Goal: Task Accomplishment & Management: Manage account settings

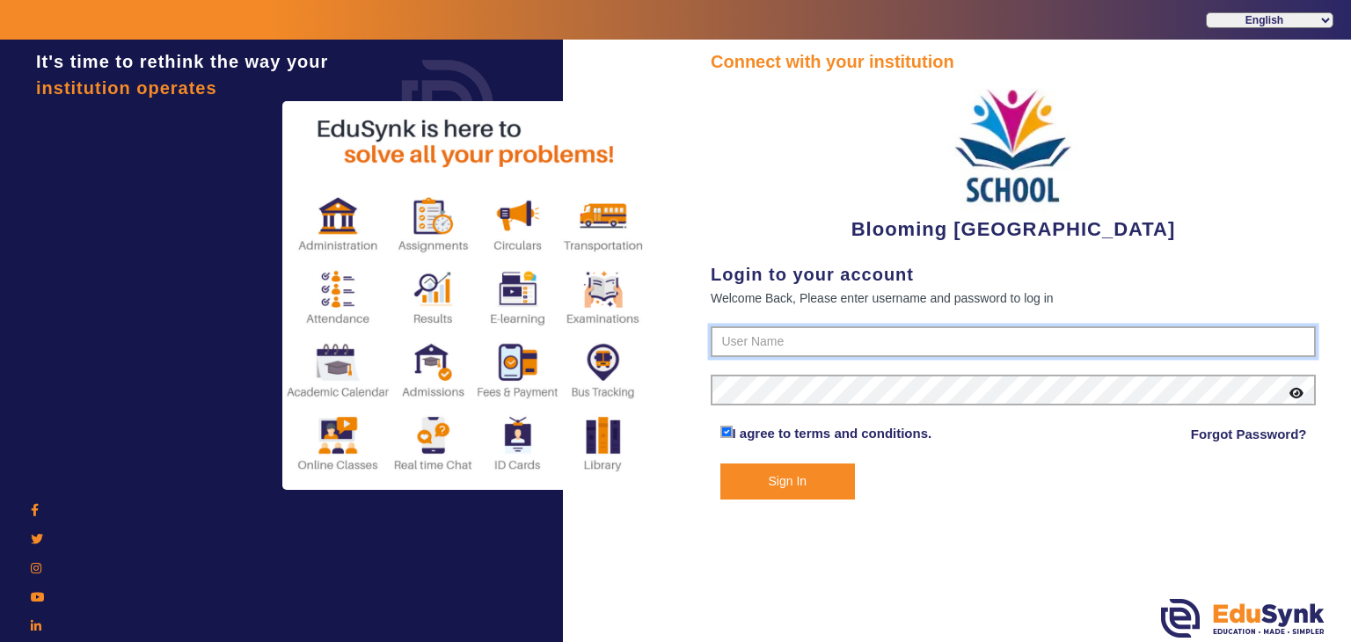
type input "4141419999"
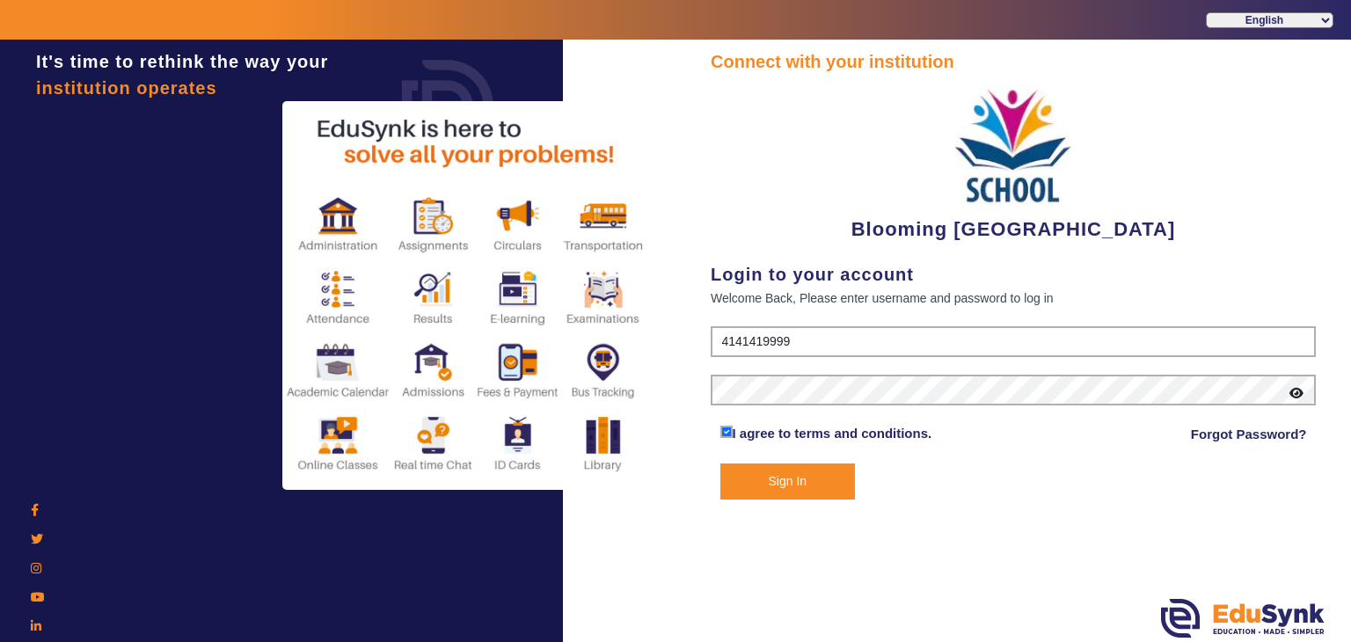
drag, startPoint x: 817, startPoint y: 486, endPoint x: 827, endPoint y: 499, distance: 15.7
click at [817, 487] on button "Sign In" at bounding box center [787, 482] width 135 height 36
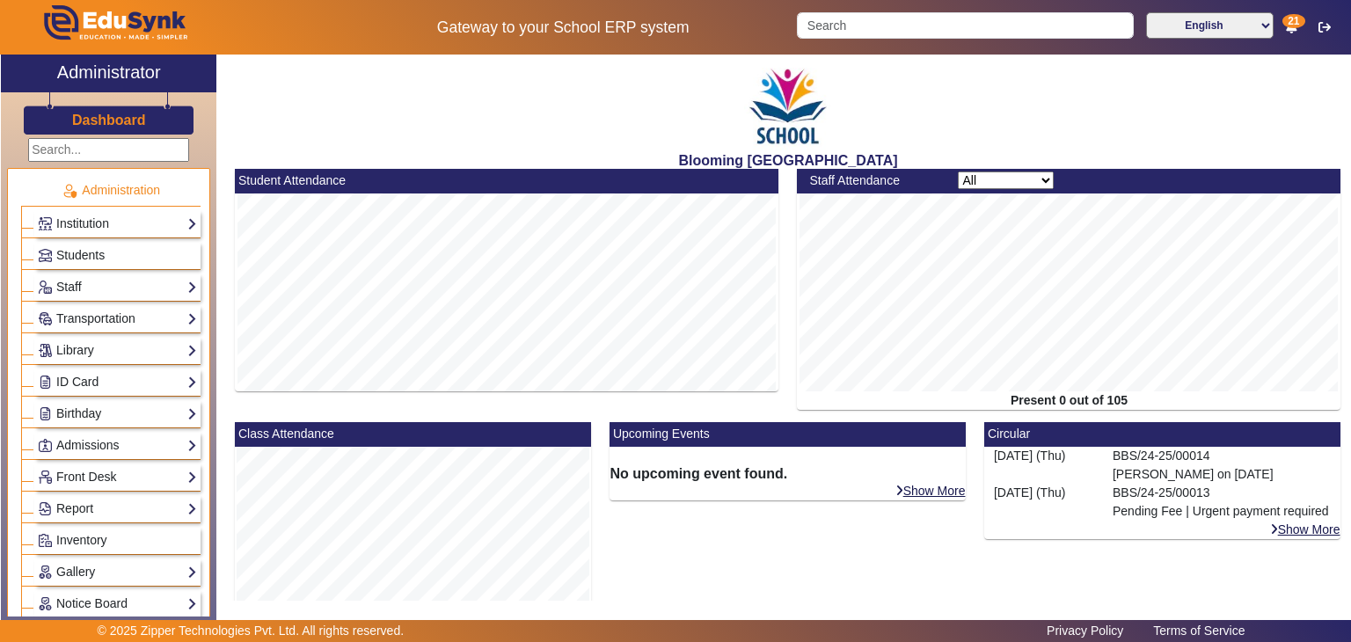
click at [1295, 32] on icon at bounding box center [1291, 27] width 11 height 12
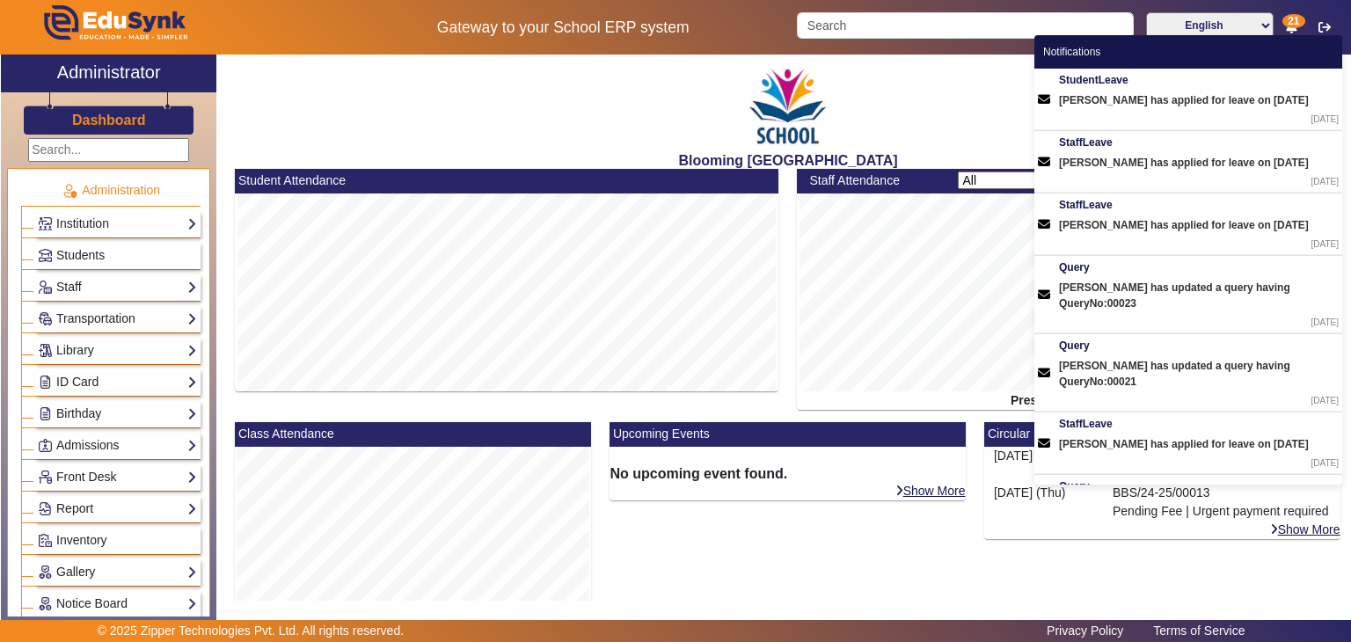
click at [632, 120] on div "Blooming [GEOGRAPHIC_DATA]" at bounding box center [788, 112] width 1124 height 114
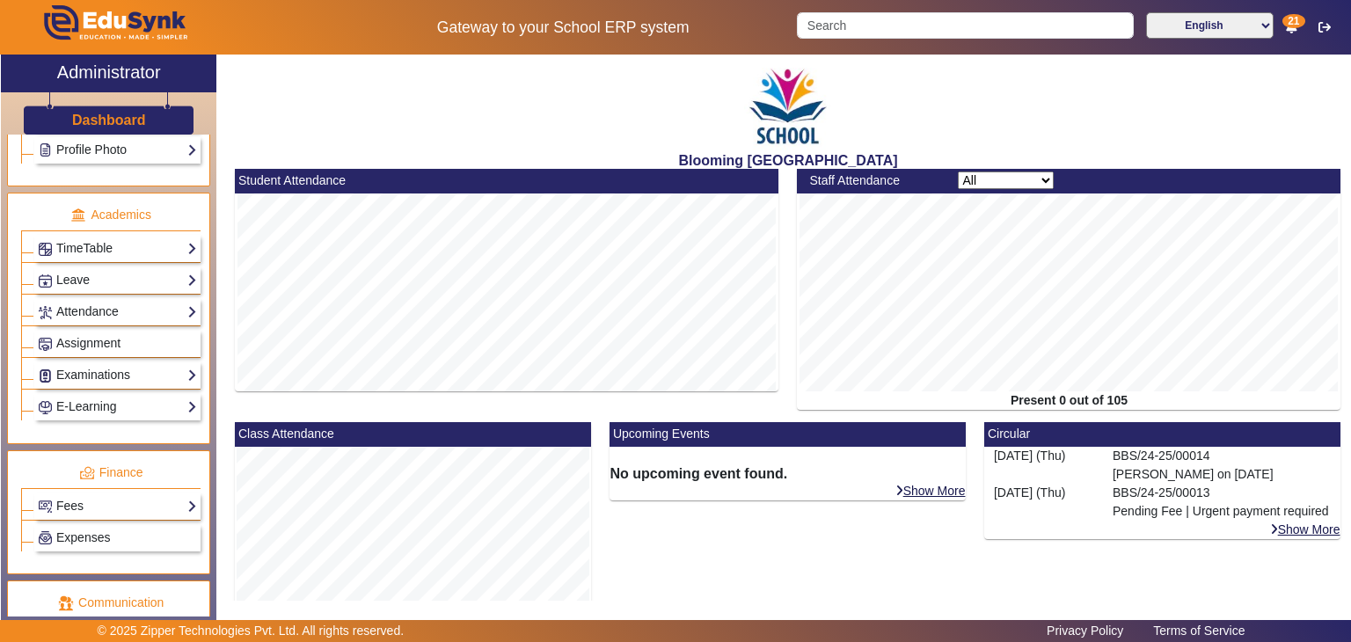
scroll to position [789, 0]
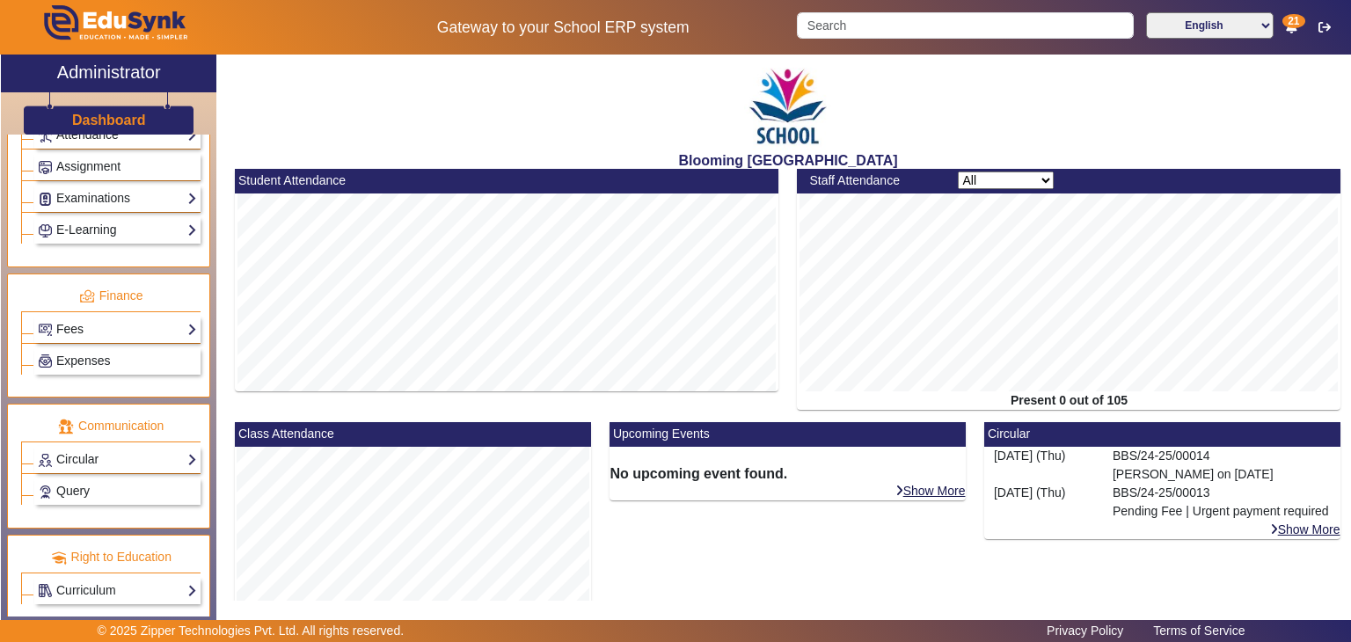
click at [89, 319] on link "Fees" at bounding box center [117, 329] width 159 height 20
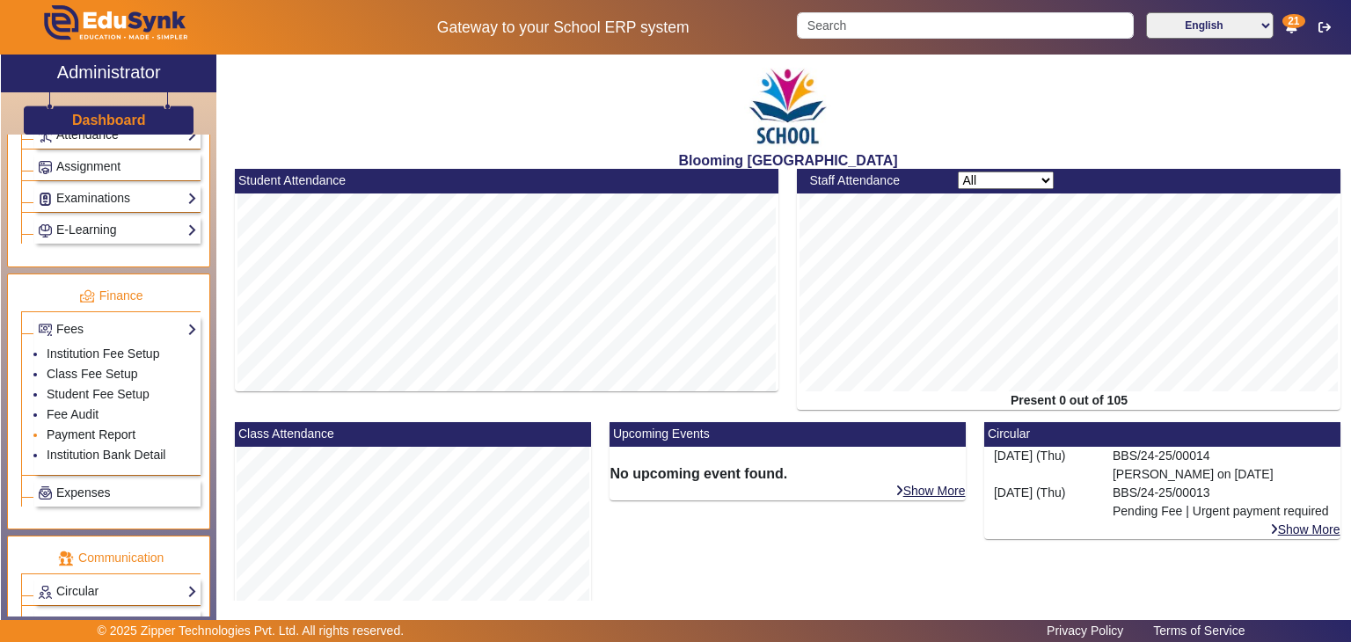
click at [126, 427] on link "Payment Report" at bounding box center [91, 434] width 89 height 14
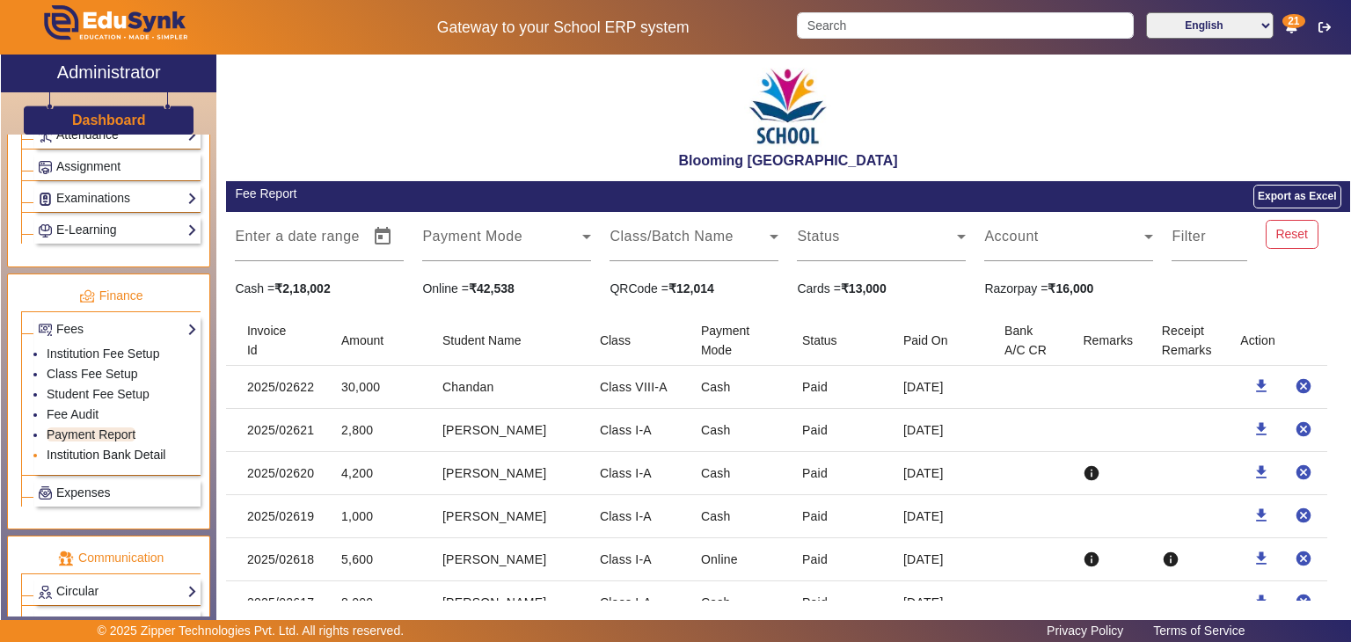
click at [114, 448] on link "Institution Bank Detail" at bounding box center [106, 455] width 119 height 14
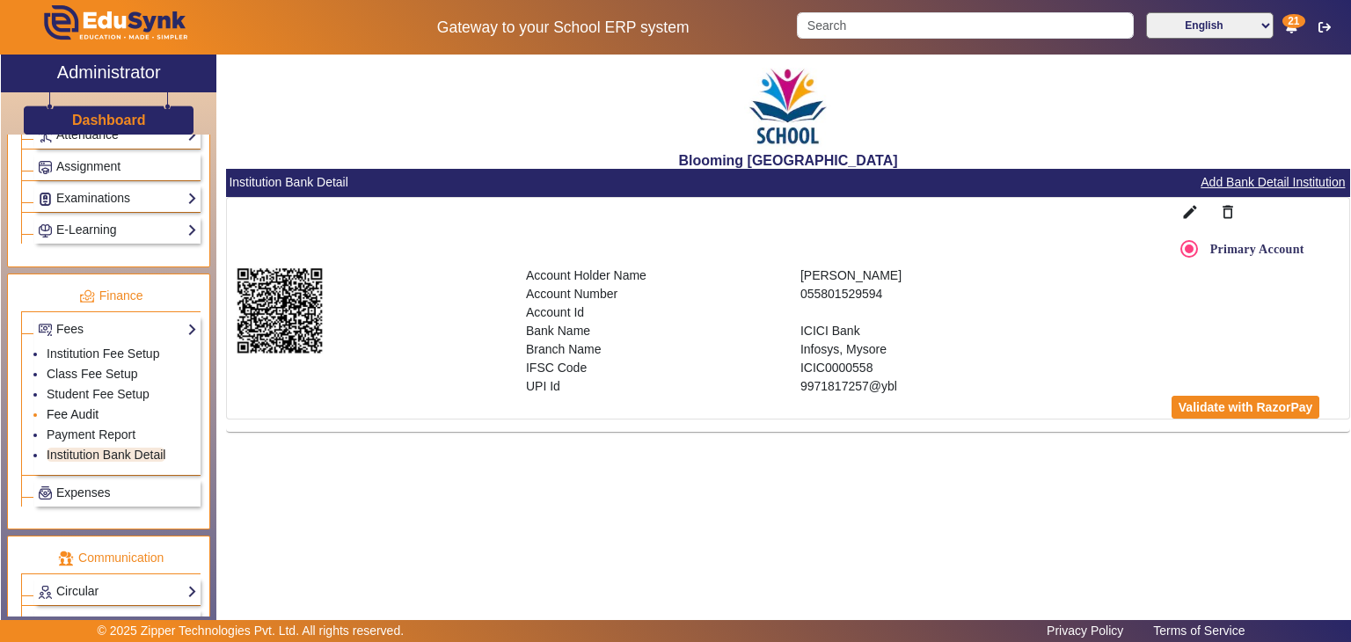
click at [84, 407] on link "Fee Audit" at bounding box center [73, 414] width 52 height 14
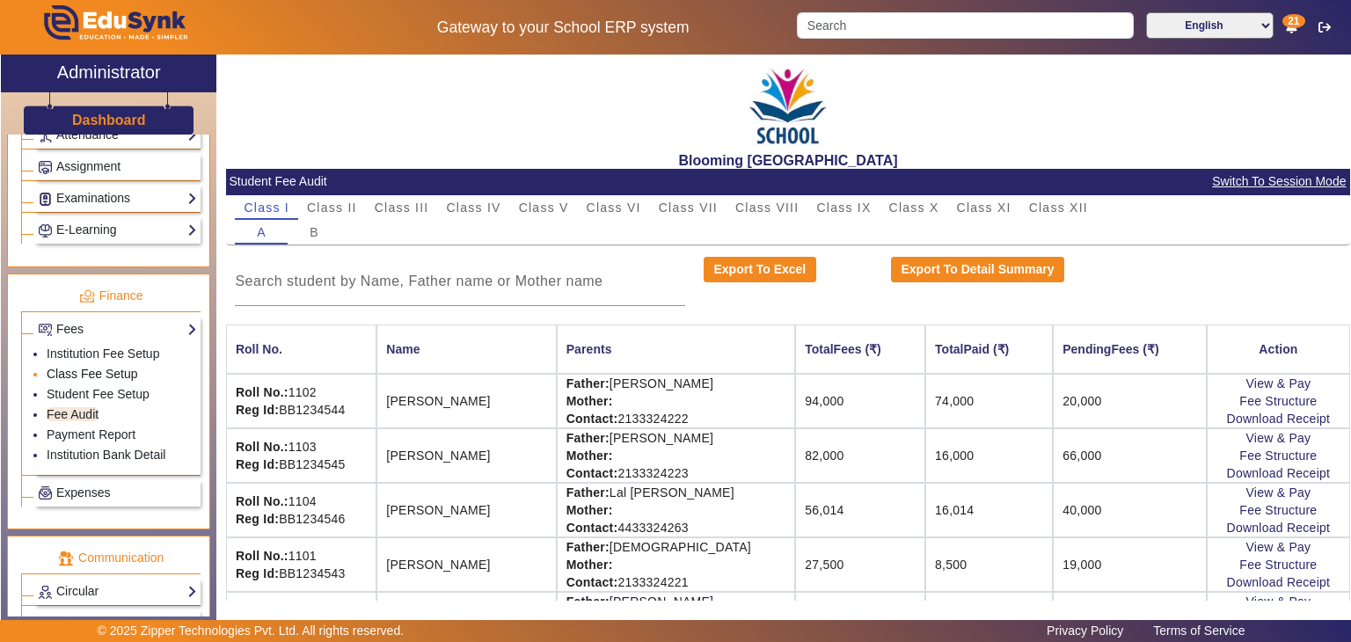
click at [93, 367] on link "Class Fee Setup" at bounding box center [92, 374] width 91 height 14
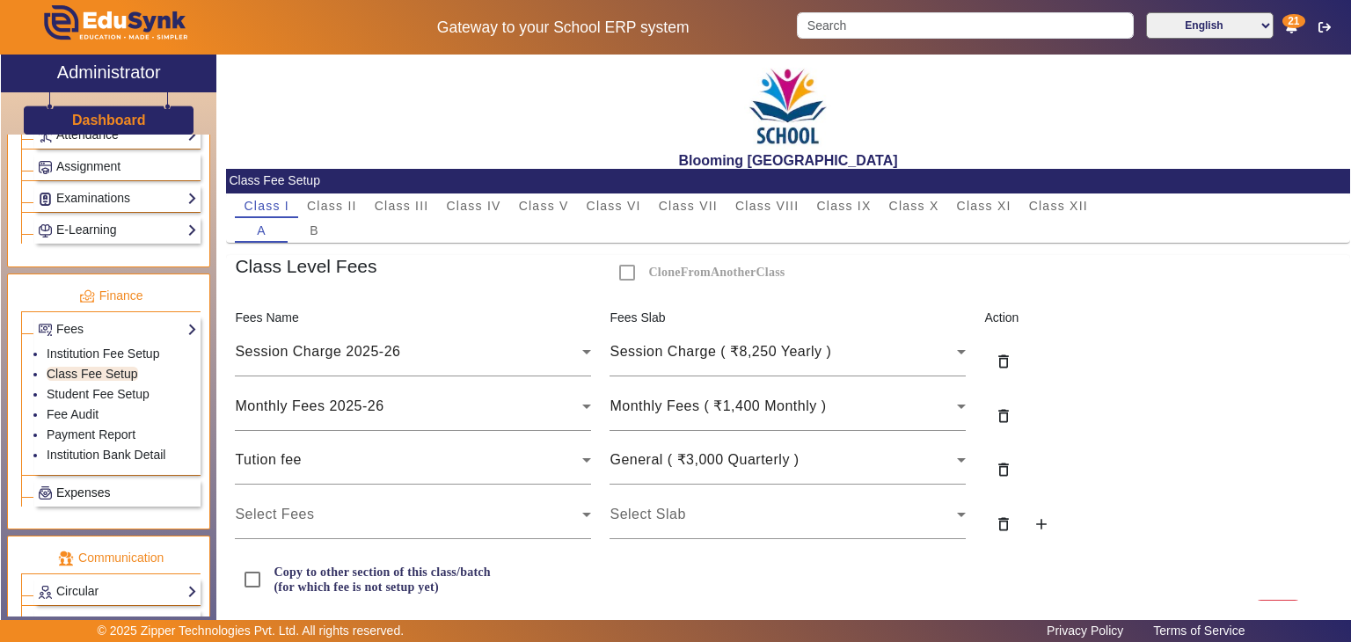
click at [96, 486] on span "Expenses" at bounding box center [83, 493] width 54 height 14
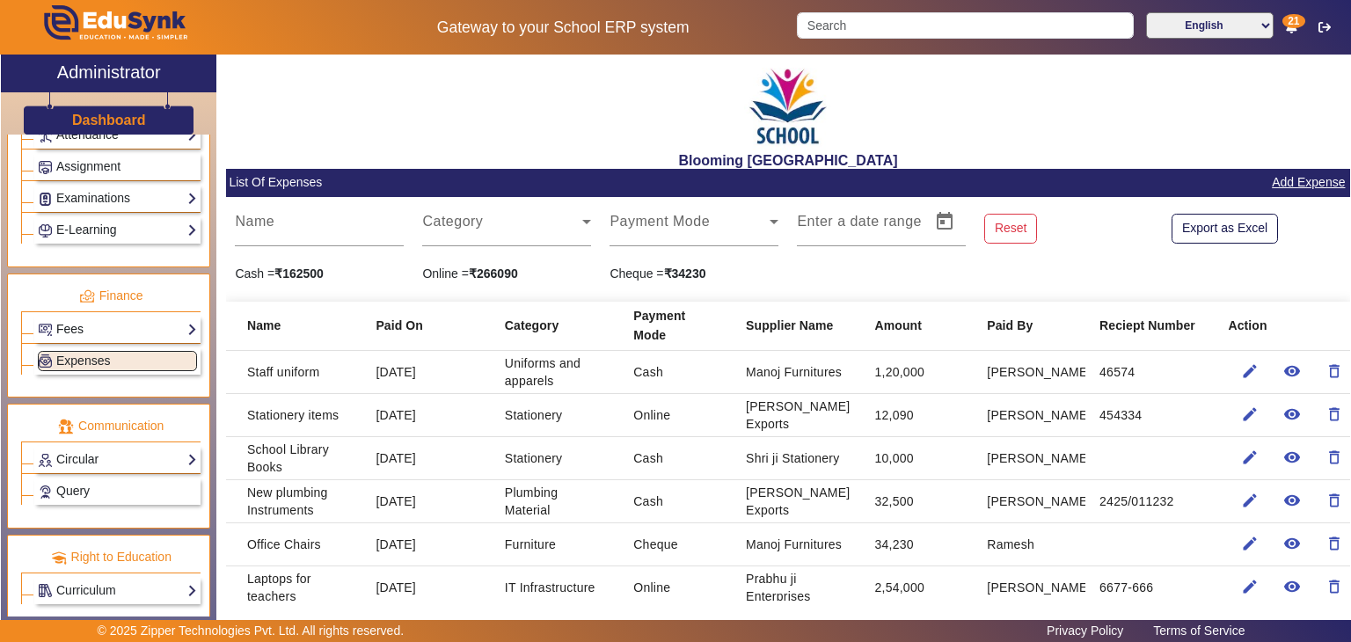
click at [111, 325] on link "Fees" at bounding box center [117, 329] width 159 height 20
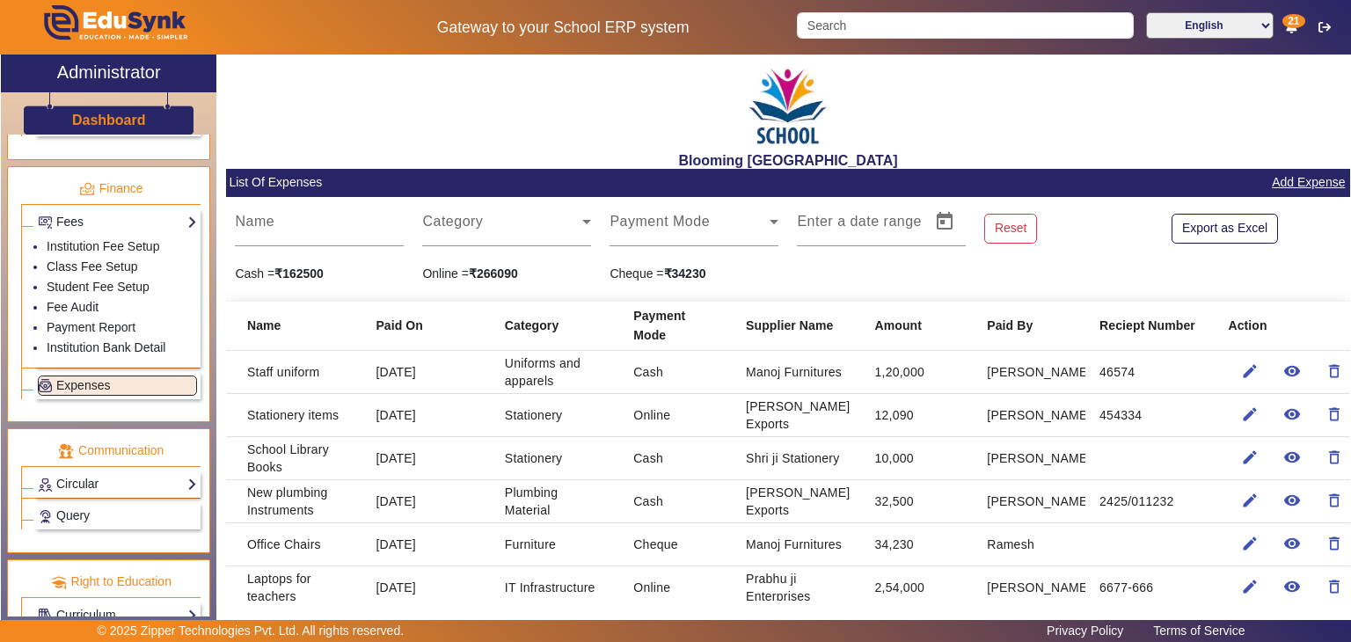
scroll to position [921, 0]
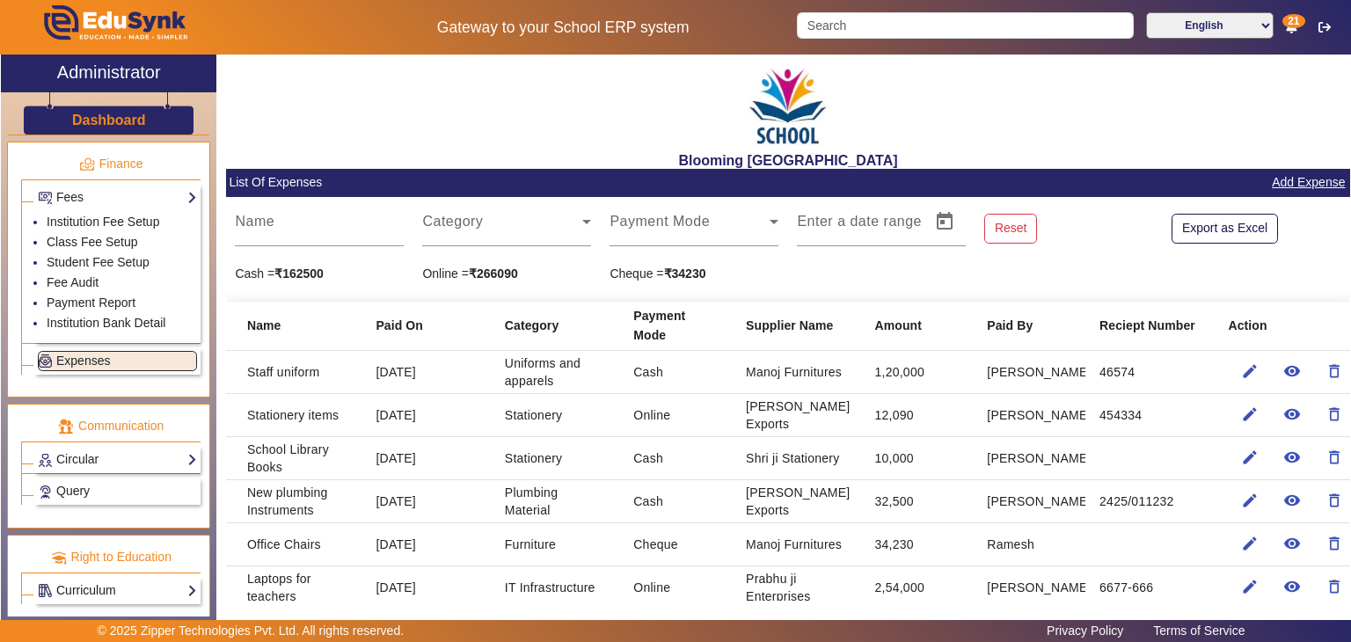
click at [115, 588] on link "Curriculum" at bounding box center [117, 591] width 159 height 20
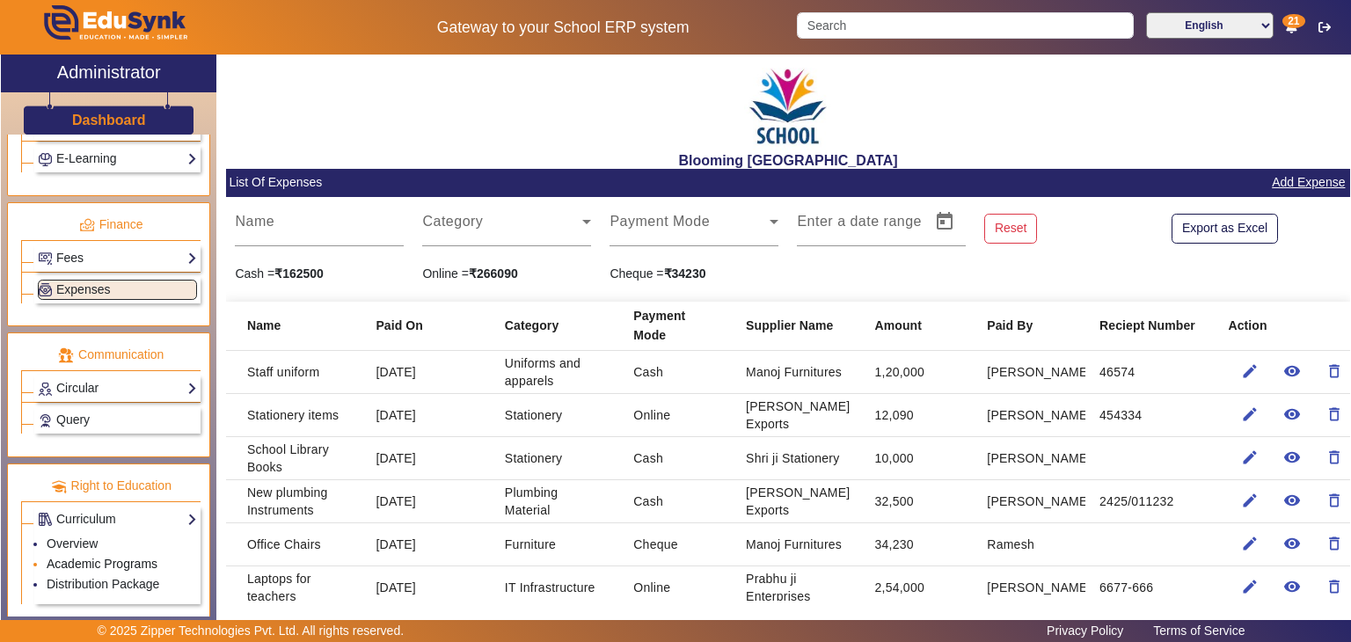
click at [136, 557] on link "Academic Programs" at bounding box center [102, 564] width 111 height 14
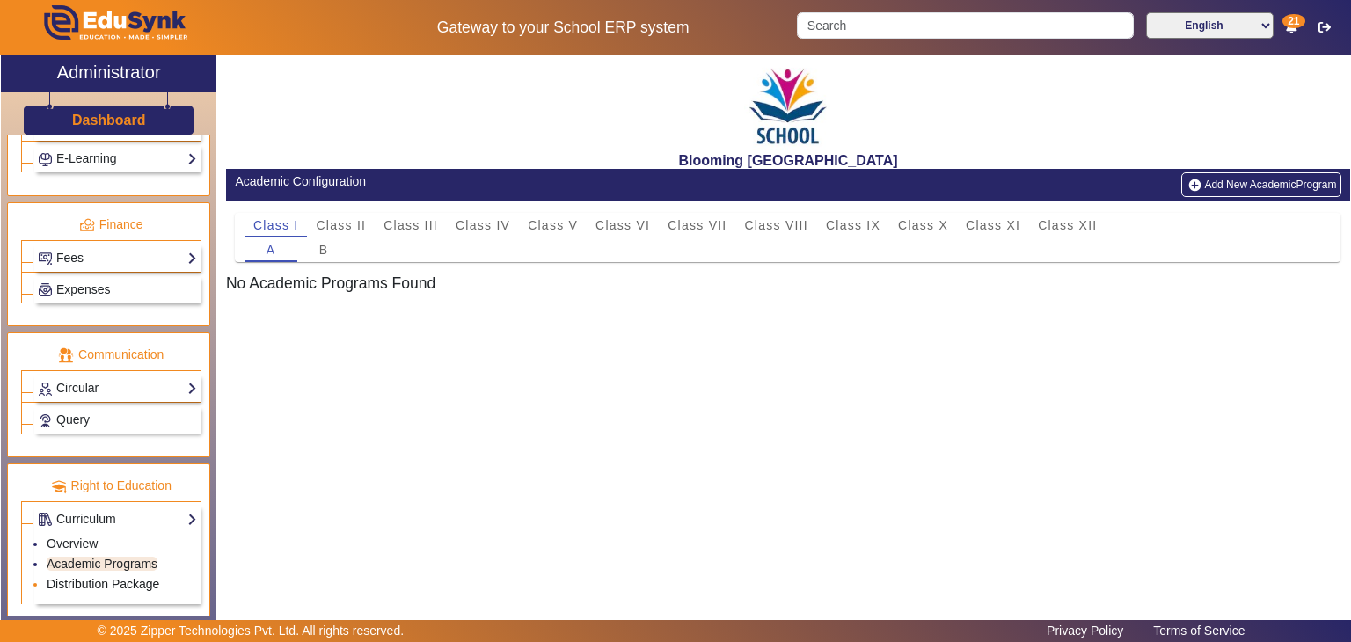
click at [130, 577] on link "Distribution Package" at bounding box center [103, 584] width 113 height 14
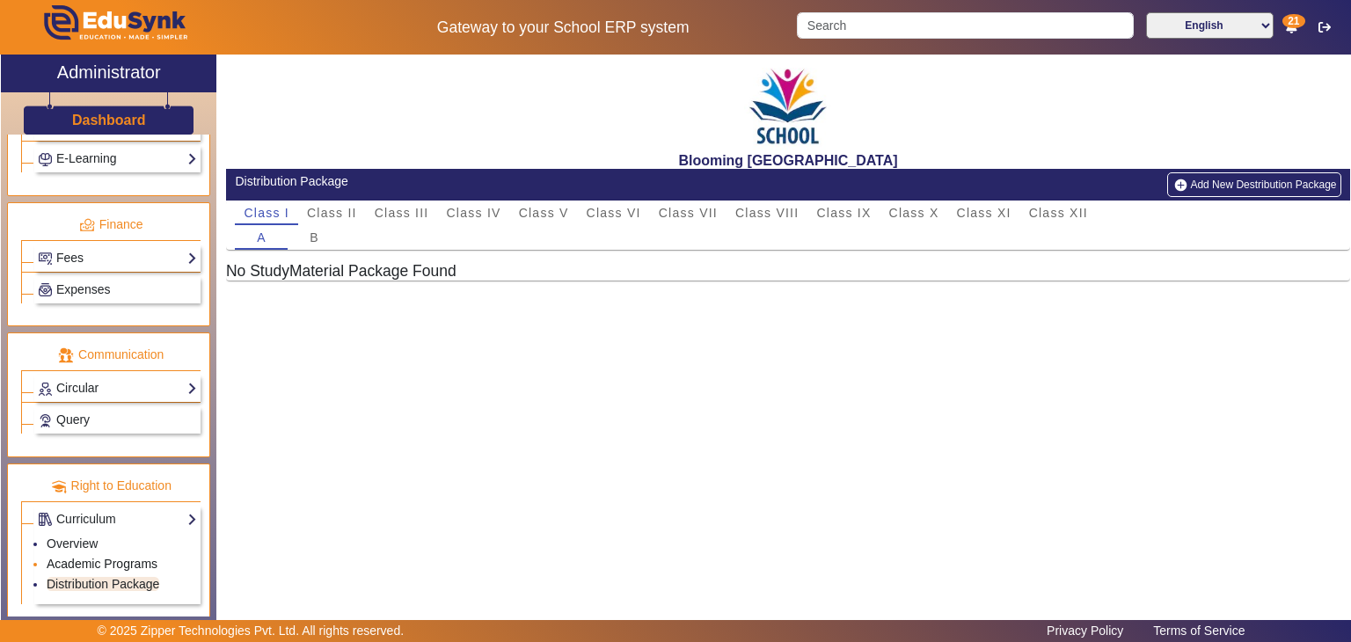
click at [131, 557] on link "Academic Programs" at bounding box center [102, 564] width 111 height 14
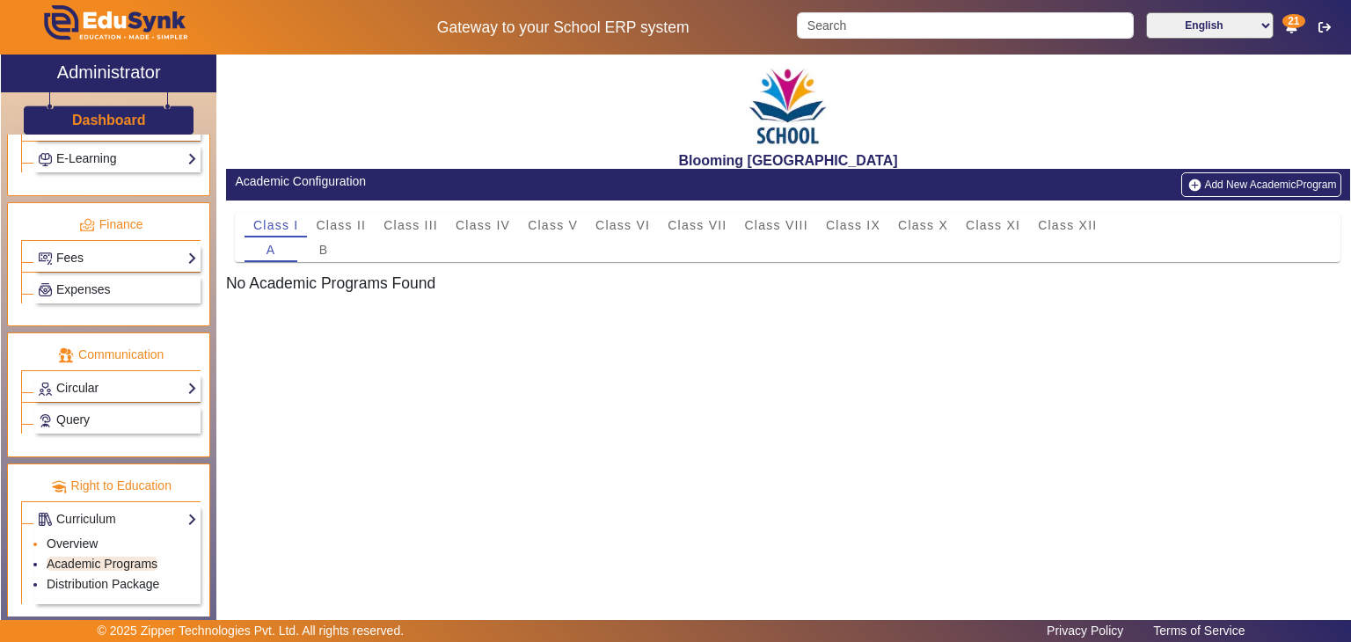
click at [123, 535] on li "Overview" at bounding box center [122, 545] width 150 height 20
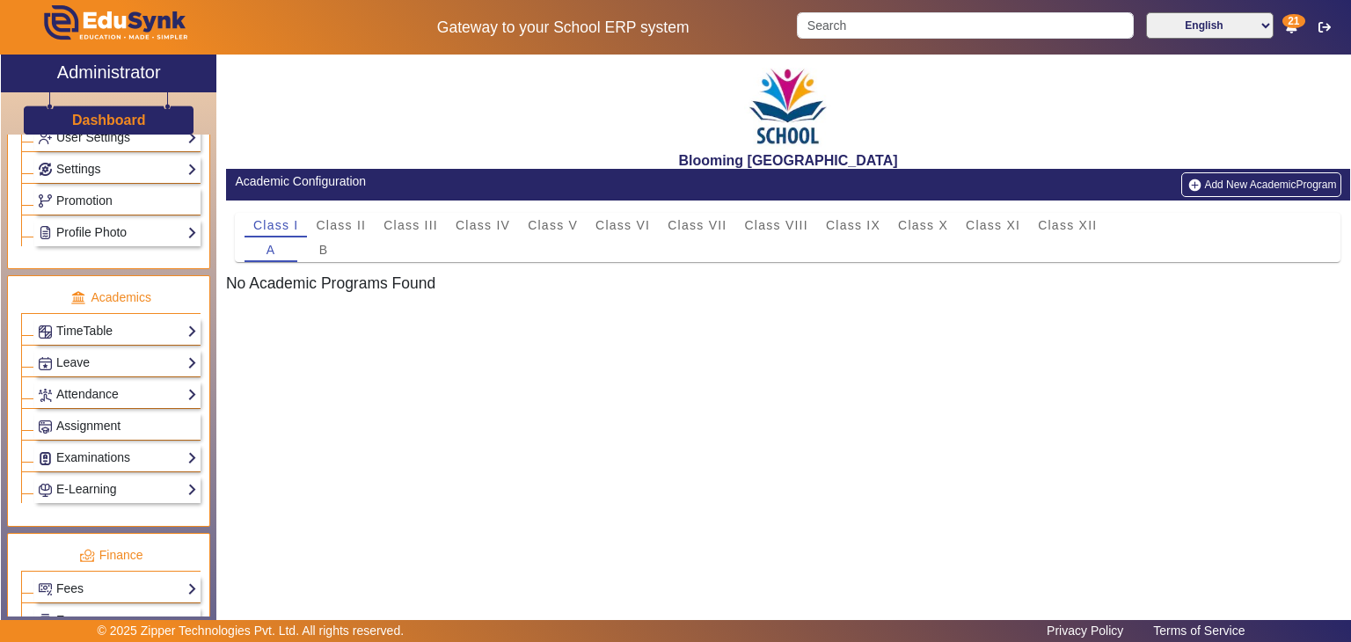
scroll to position [525, 0]
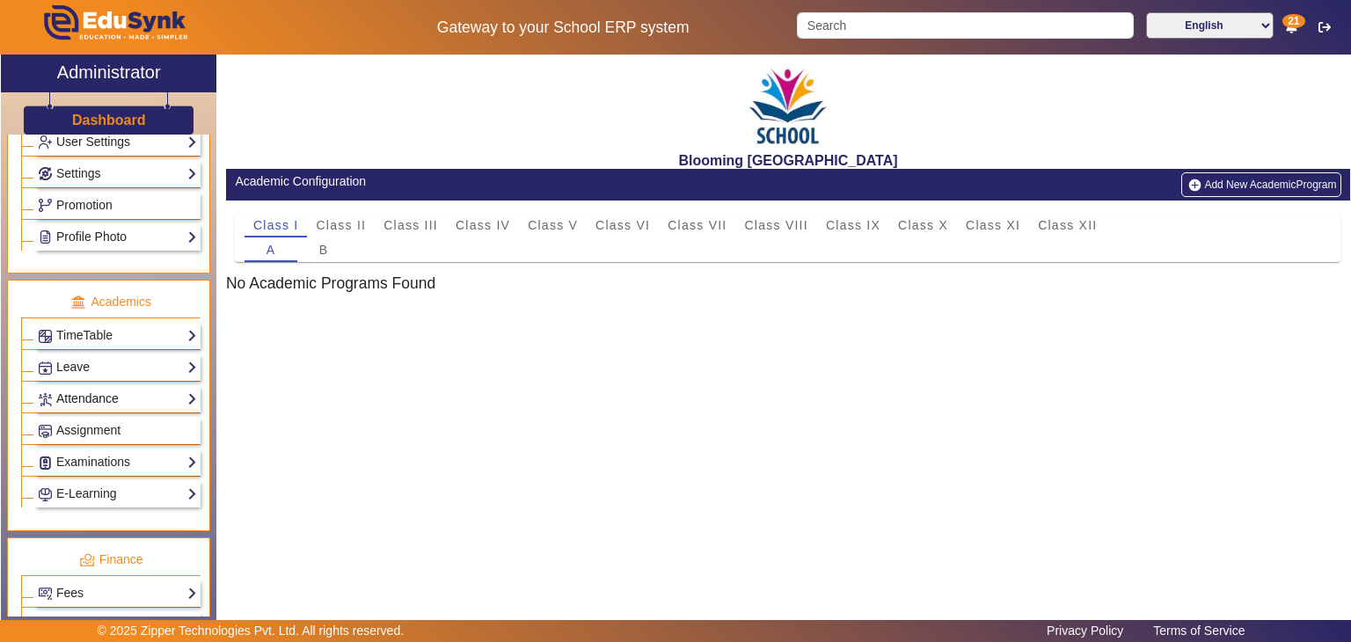
click at [121, 398] on link "Attendance" at bounding box center [117, 399] width 159 height 20
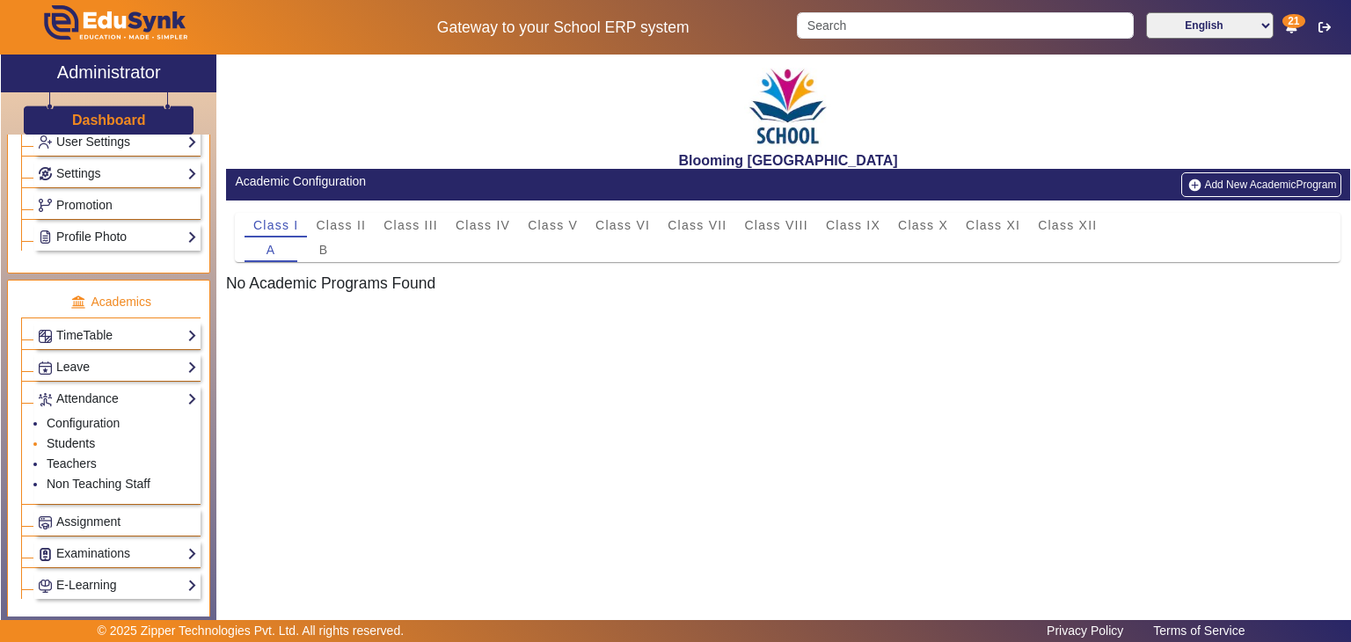
click at [85, 436] on link "Students" at bounding box center [71, 443] width 48 height 14
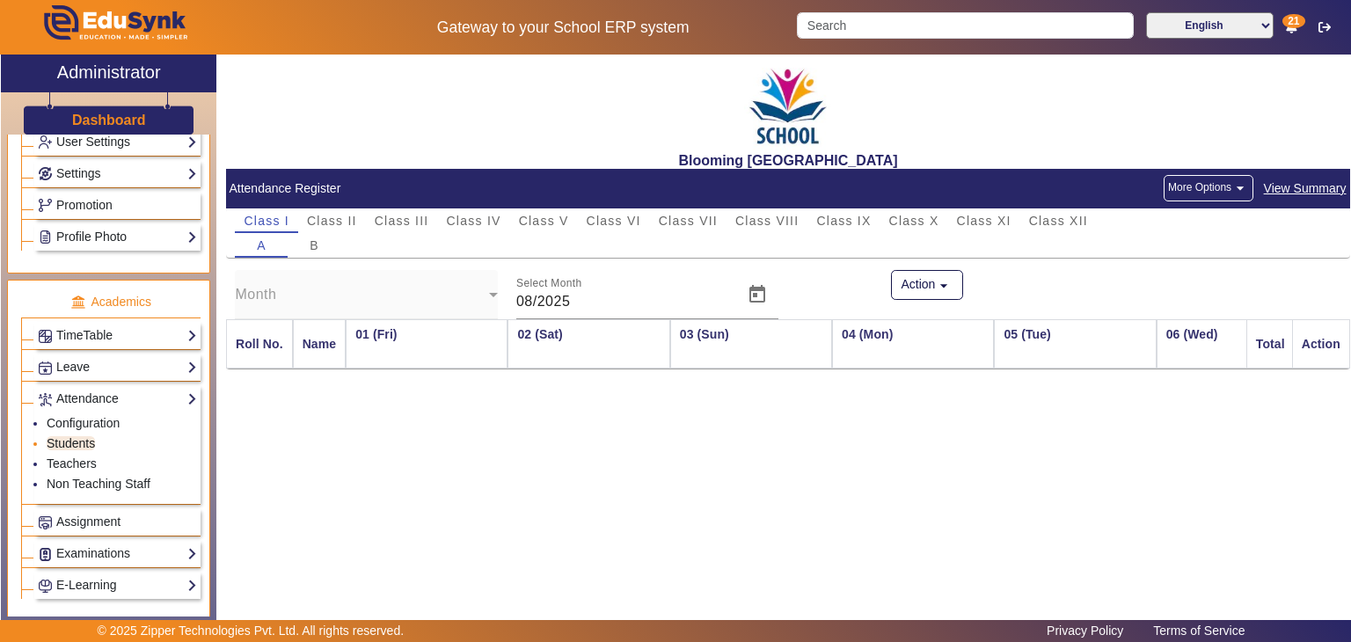
scroll to position [0, 3395]
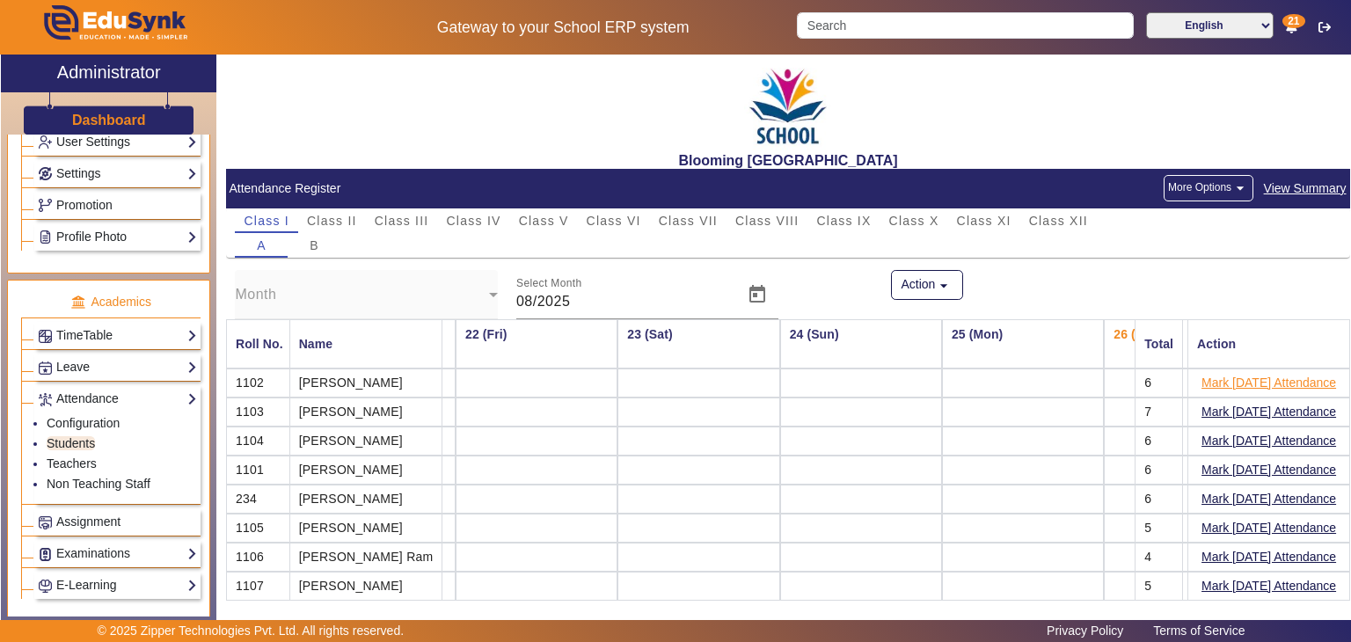
click at [1242, 381] on button "Mark [DATE] Attendance" at bounding box center [1269, 383] width 138 height 22
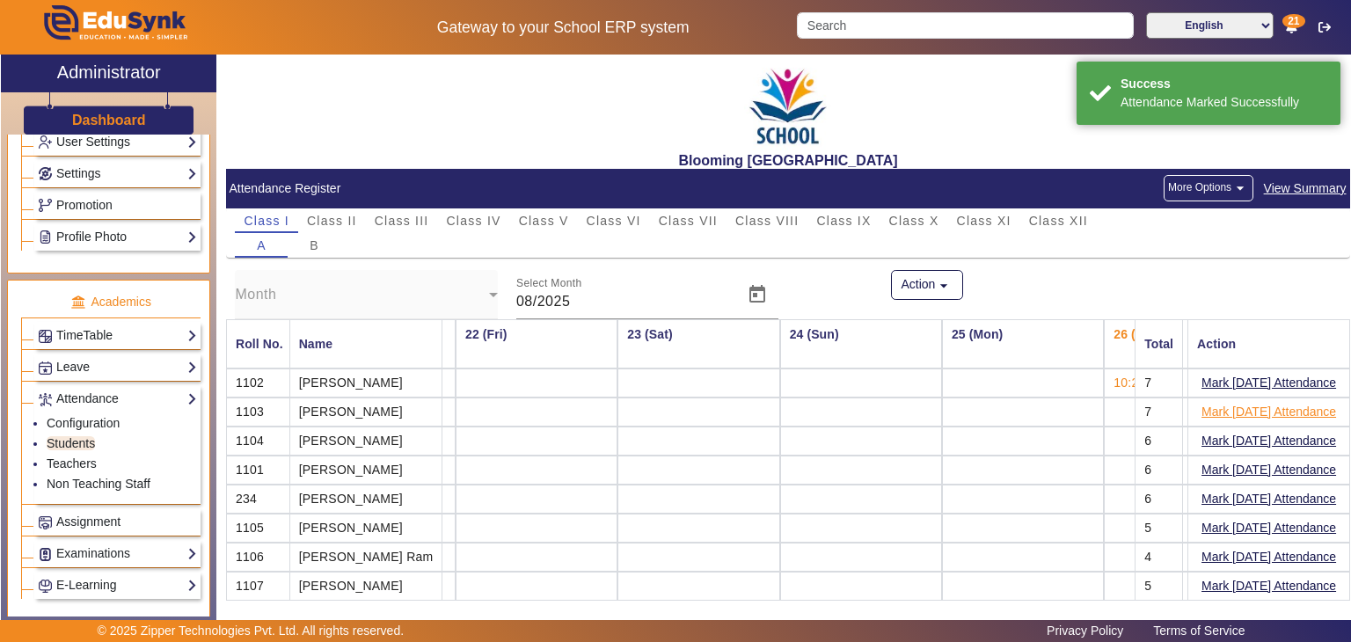
click at [1237, 411] on button "Mark [DATE] Attendance" at bounding box center [1269, 412] width 138 height 22
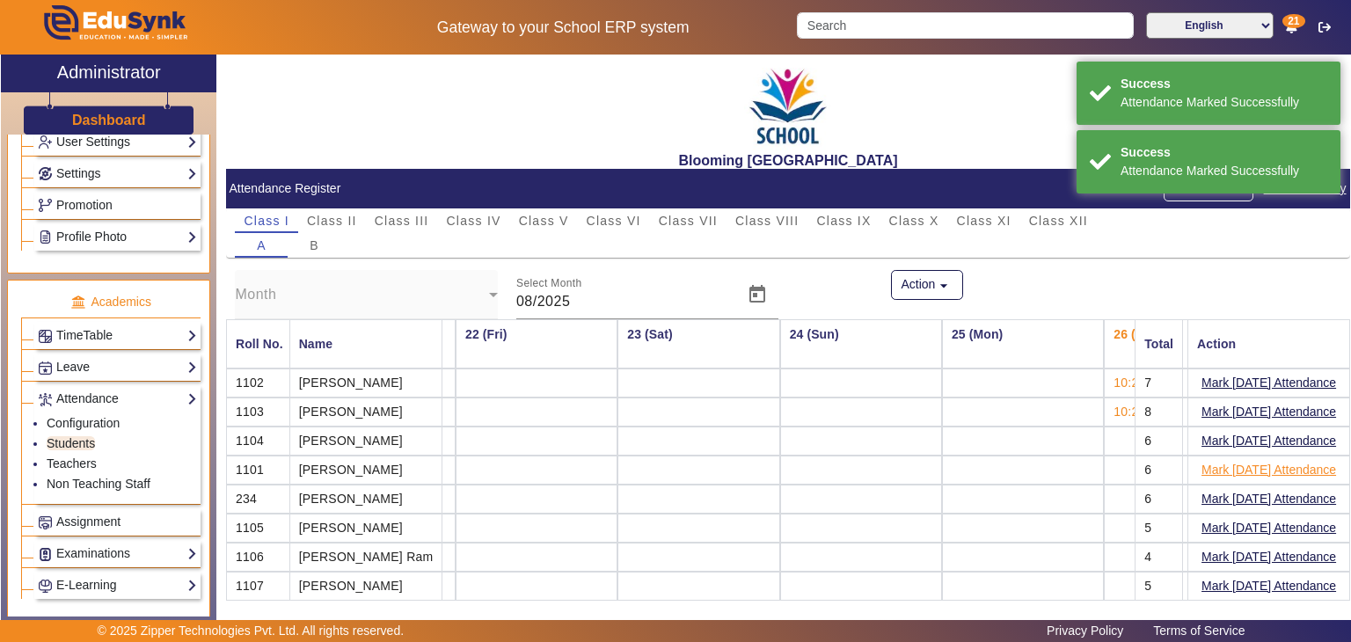
drag, startPoint x: 1235, startPoint y: 437, endPoint x: 1230, endPoint y: 462, distance: 25.2
click at [1235, 437] on button "Mark [DATE] Attendance" at bounding box center [1269, 441] width 138 height 22
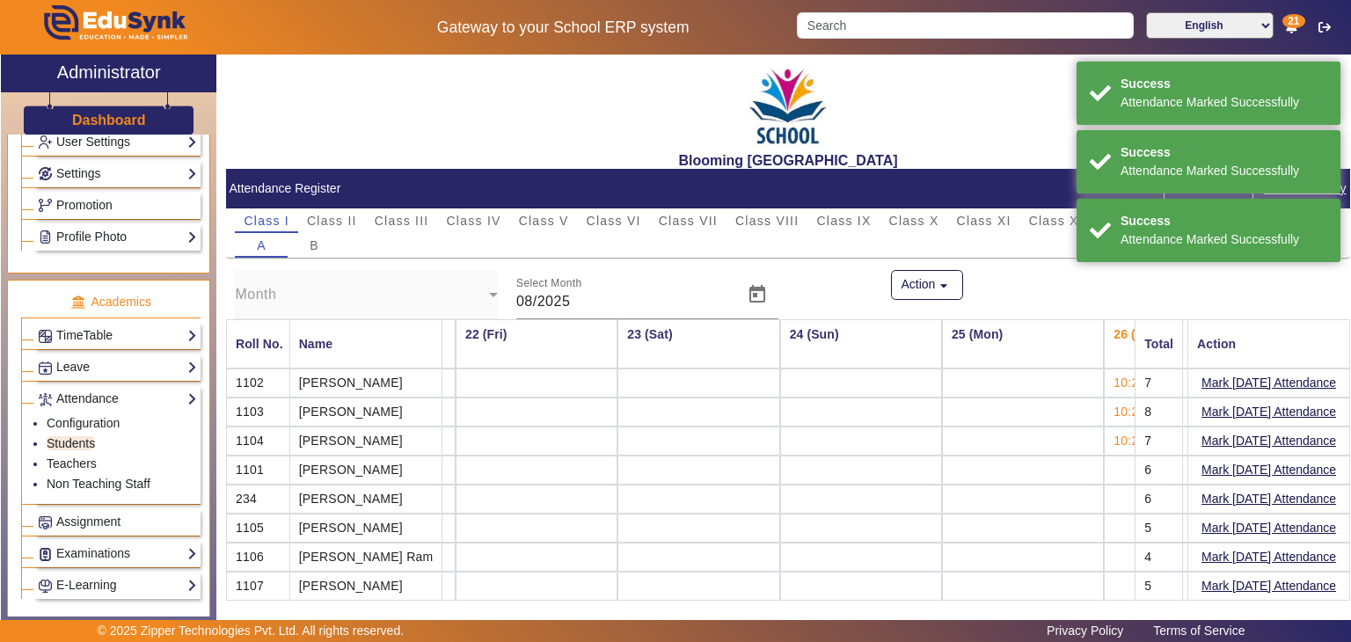
click at [1229, 462] on button "Mark [DATE] Attendance" at bounding box center [1269, 470] width 138 height 22
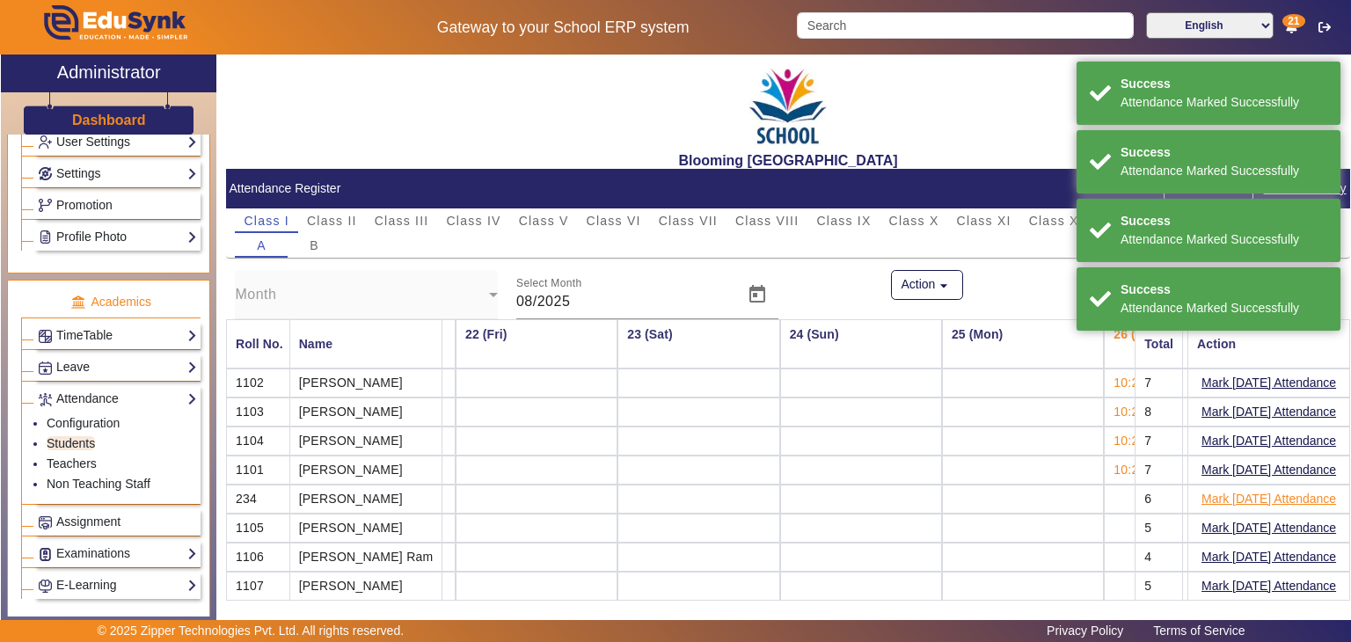
click at [1218, 492] on button "Mark [DATE] Attendance" at bounding box center [1269, 499] width 138 height 22
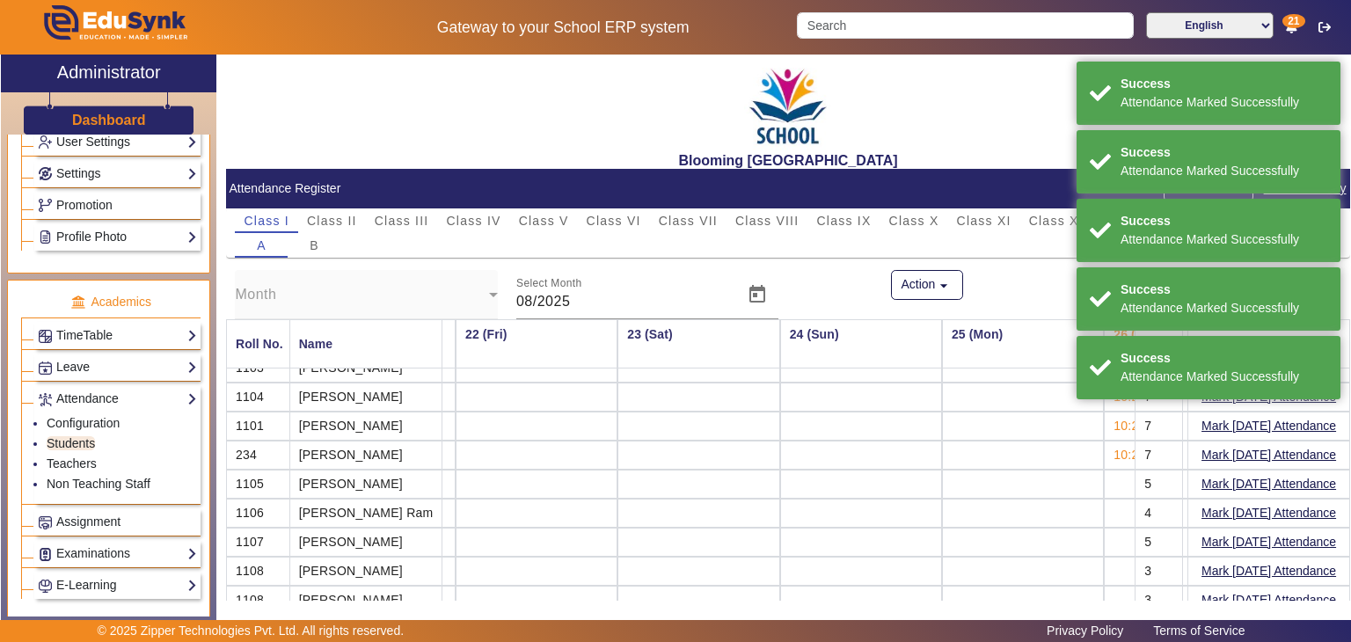
scroll to position [46, 3395]
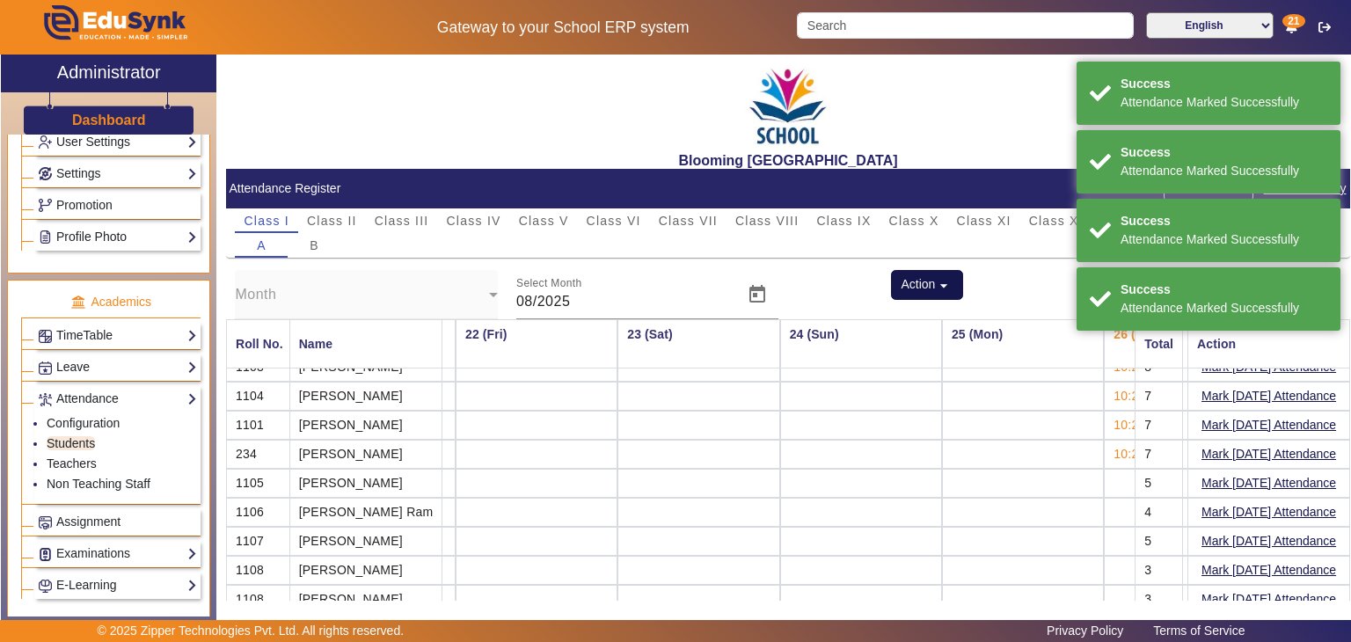
click at [928, 290] on button "Action arrow_drop_down" at bounding box center [927, 285] width 72 height 30
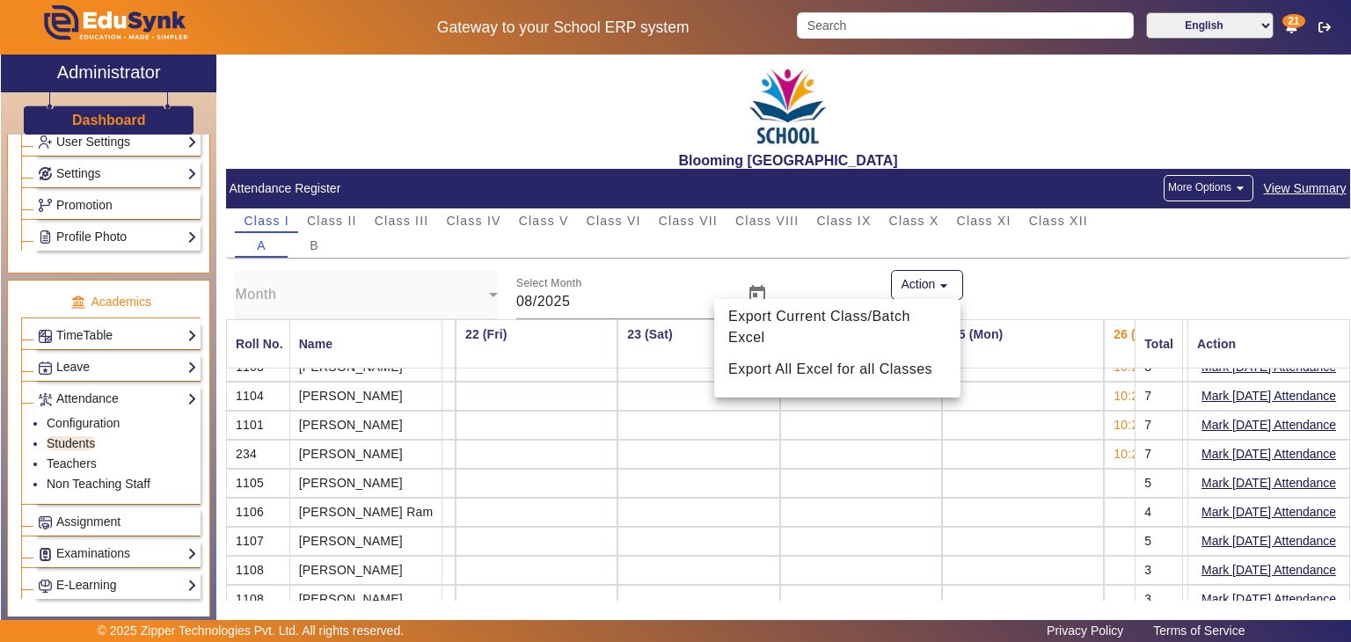
click at [866, 493] on div at bounding box center [675, 321] width 1351 height 642
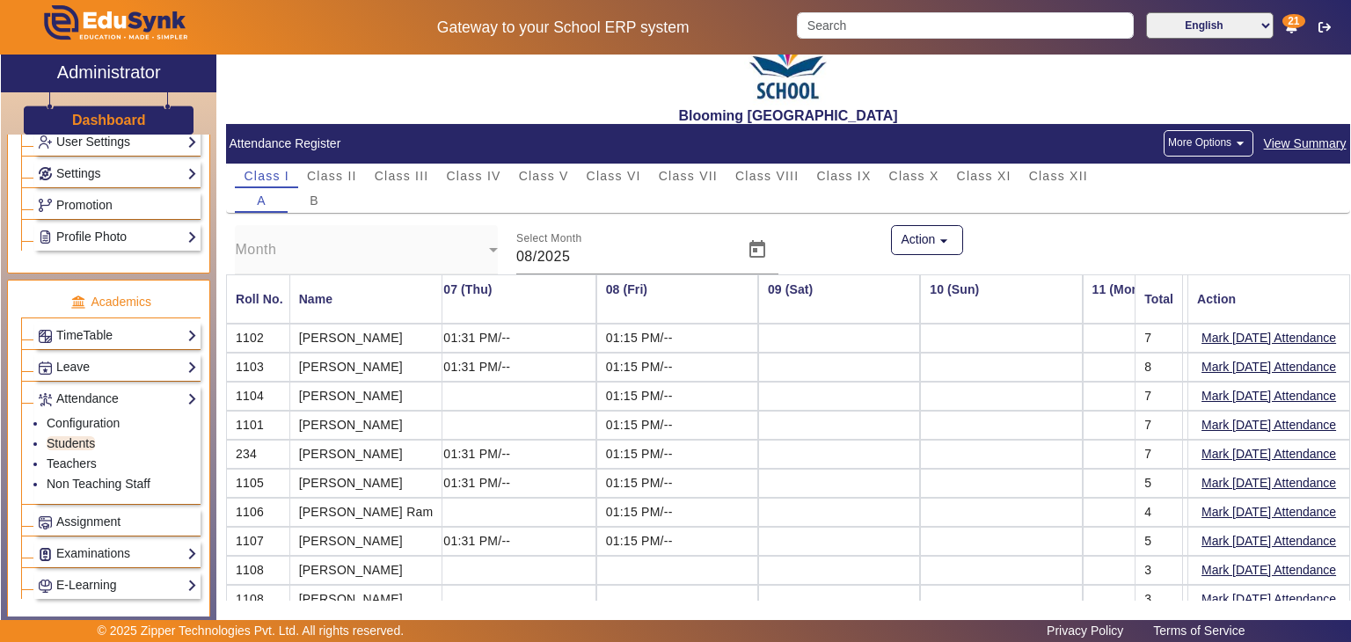
scroll to position [0, 0]
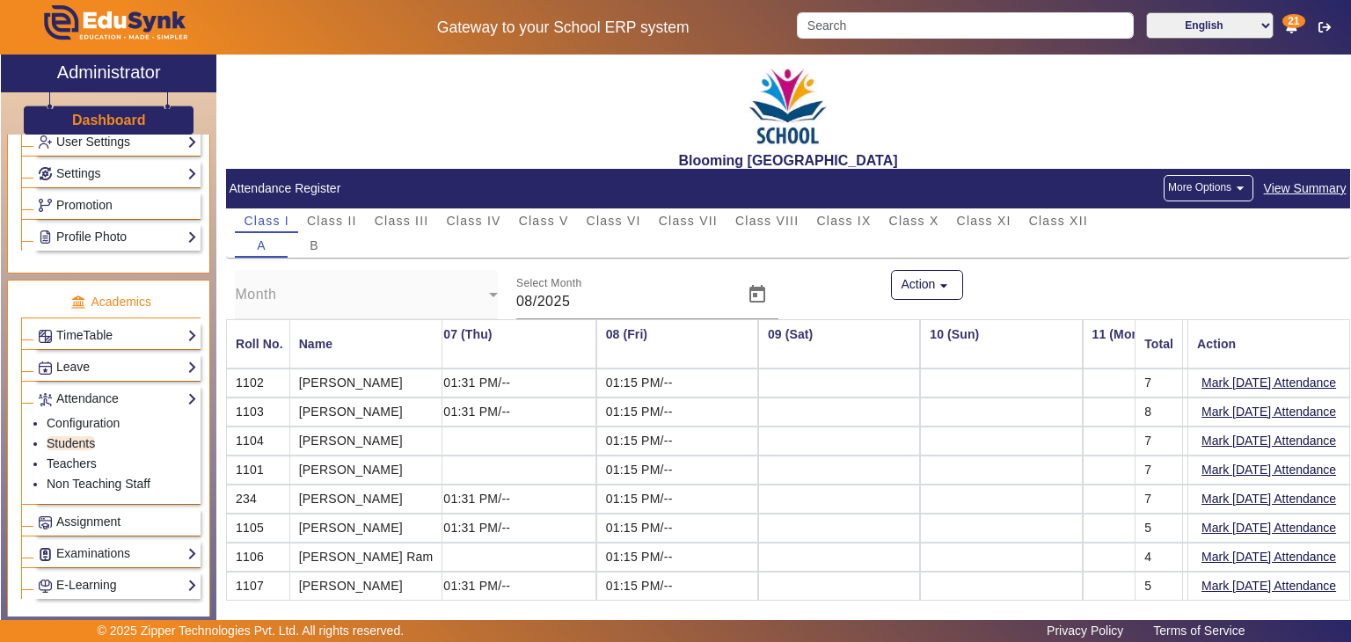
click at [1212, 208] on div "Class I Class II Class III Class IV Class V Class VI Class VII Class VIII Class…" at bounding box center [788, 220] width 1106 height 25
click at [1212, 200] on button "More Options arrow_drop_down" at bounding box center [1209, 188] width 90 height 26
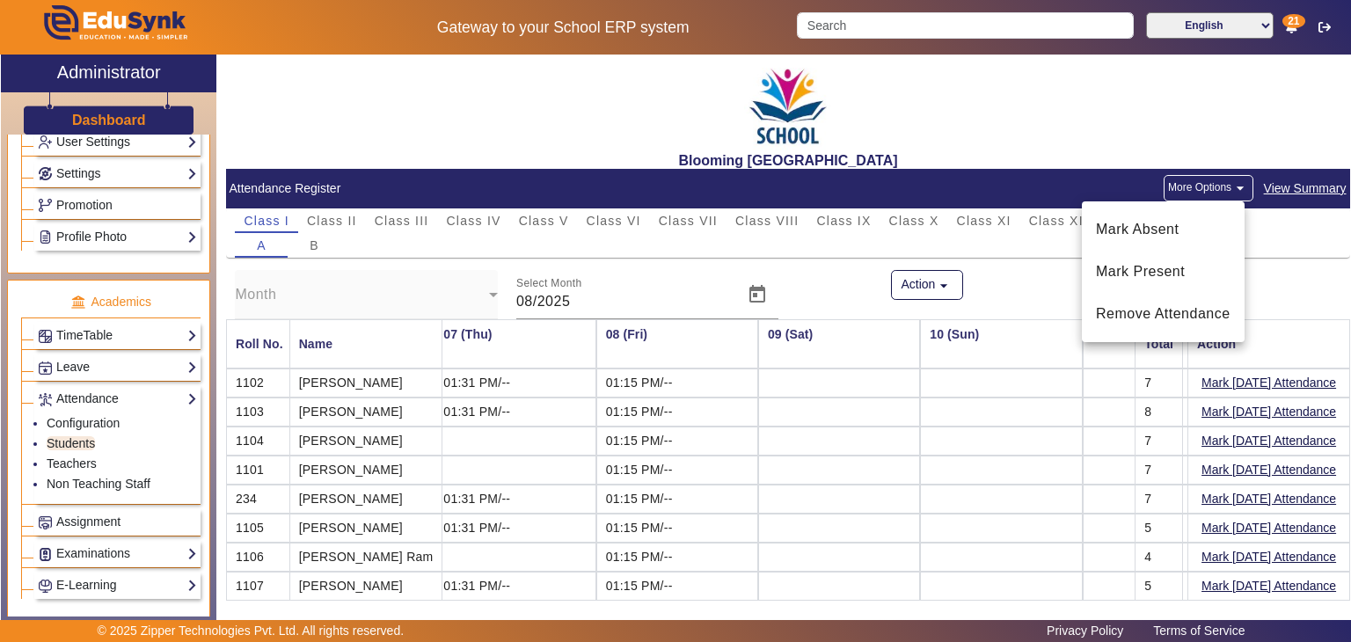
click at [1277, 194] on div at bounding box center [675, 321] width 1351 height 642
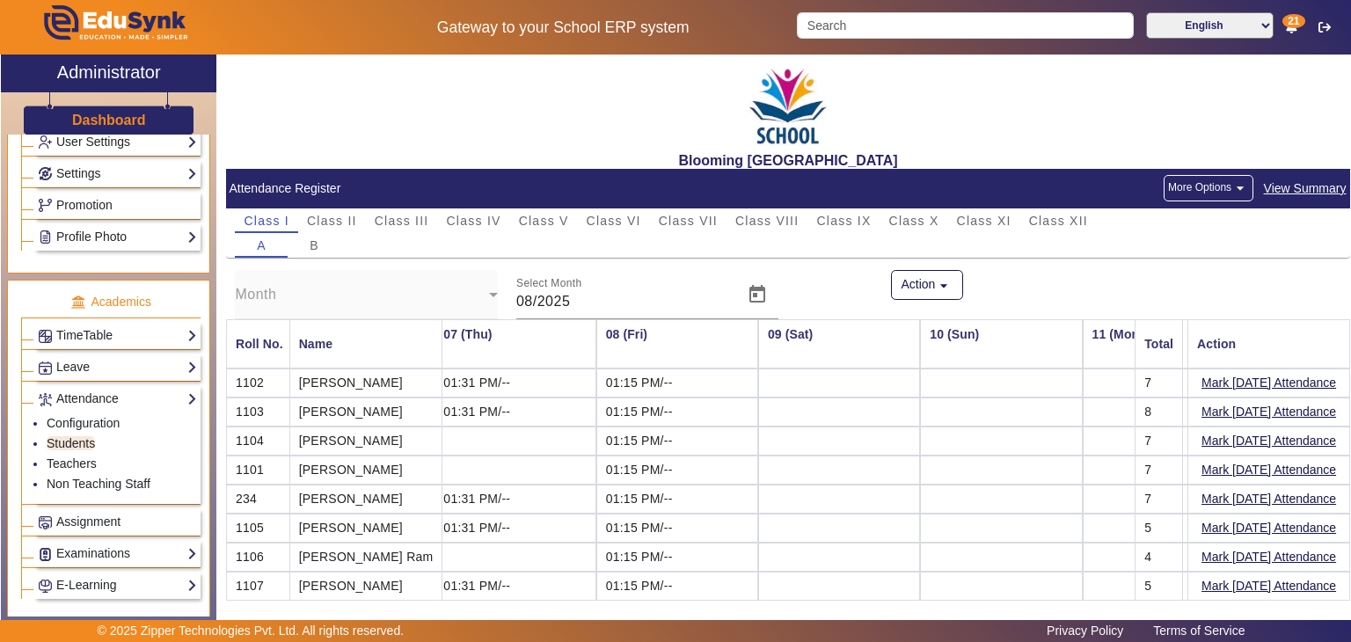
click at [1278, 191] on span "View Summary" at bounding box center [1305, 189] width 84 height 20
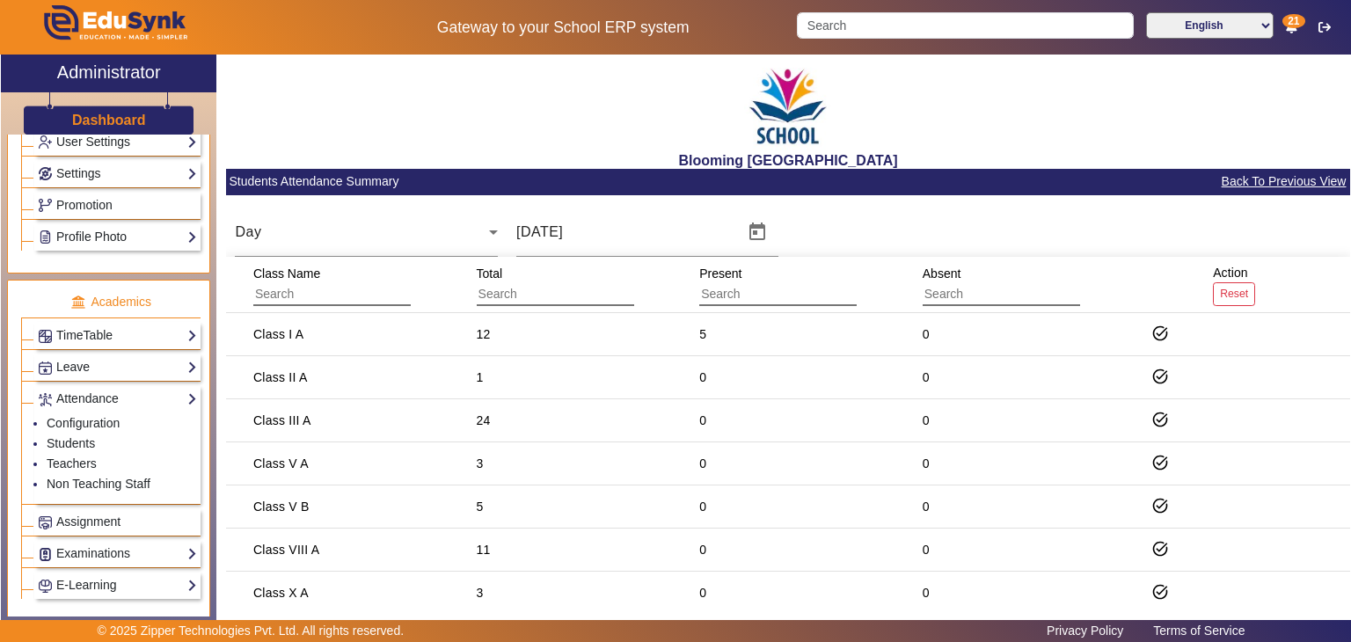
click at [1260, 184] on span "Back To Previous View" at bounding box center [1284, 182] width 127 height 20
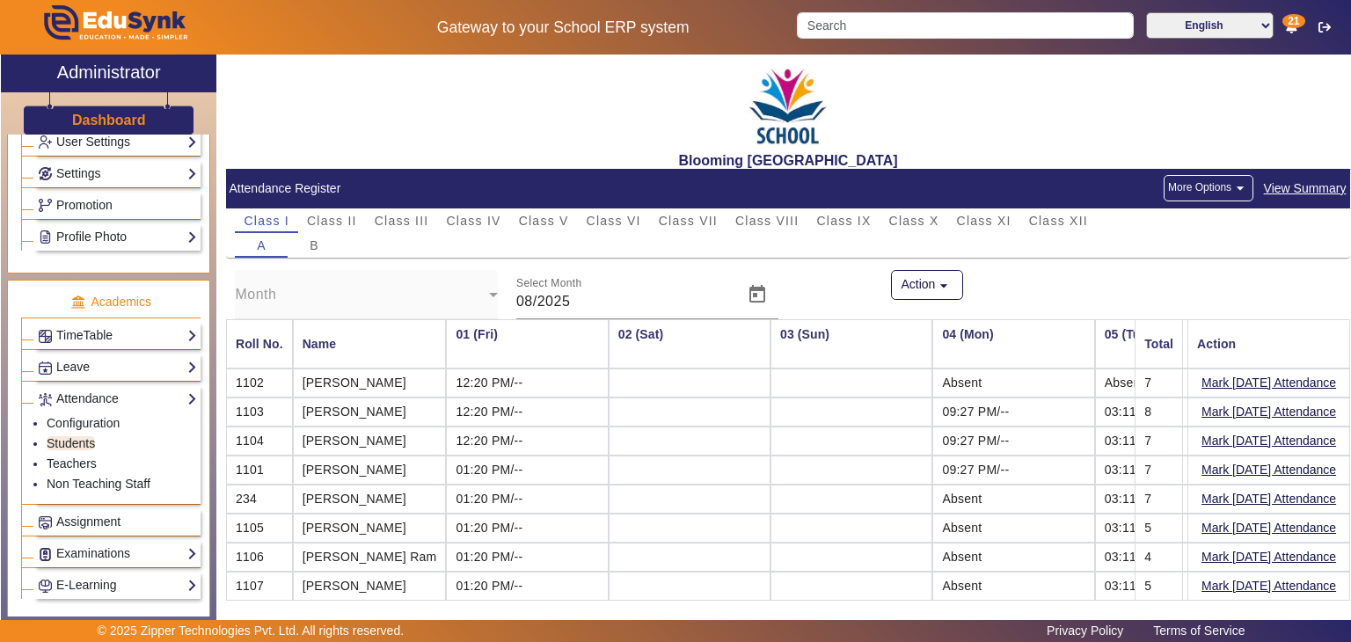
scroll to position [0, 3395]
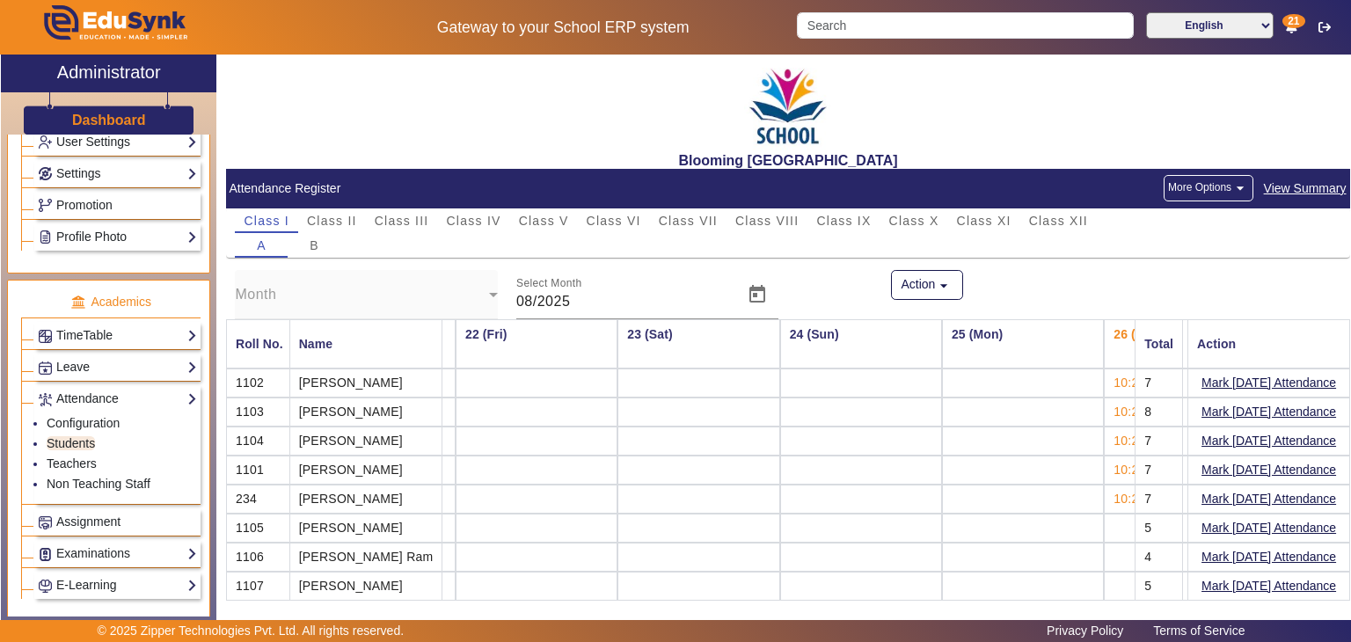
click at [1196, 186] on button "More Options arrow_drop_down" at bounding box center [1209, 188] width 90 height 26
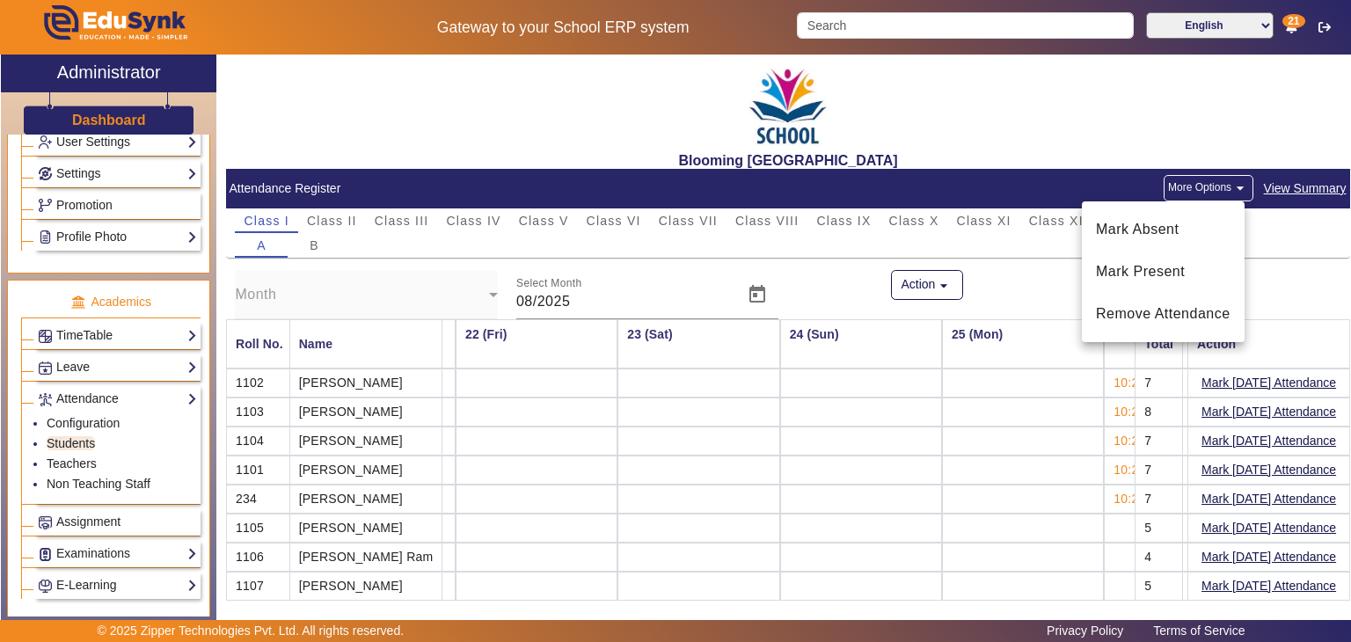
drag, startPoint x: 578, startPoint y: 339, endPoint x: 607, endPoint y: 358, distance: 34.9
click at [579, 339] on div at bounding box center [675, 321] width 1351 height 642
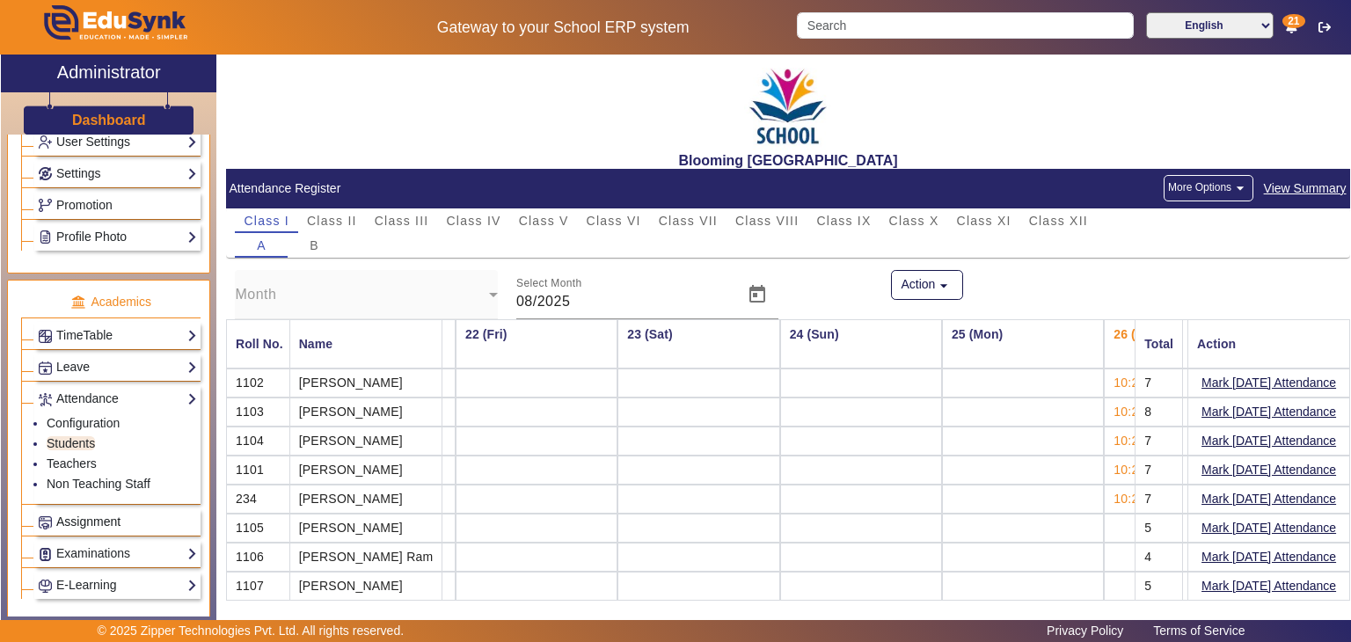
click at [105, 516] on span "Assignment" at bounding box center [88, 522] width 64 height 14
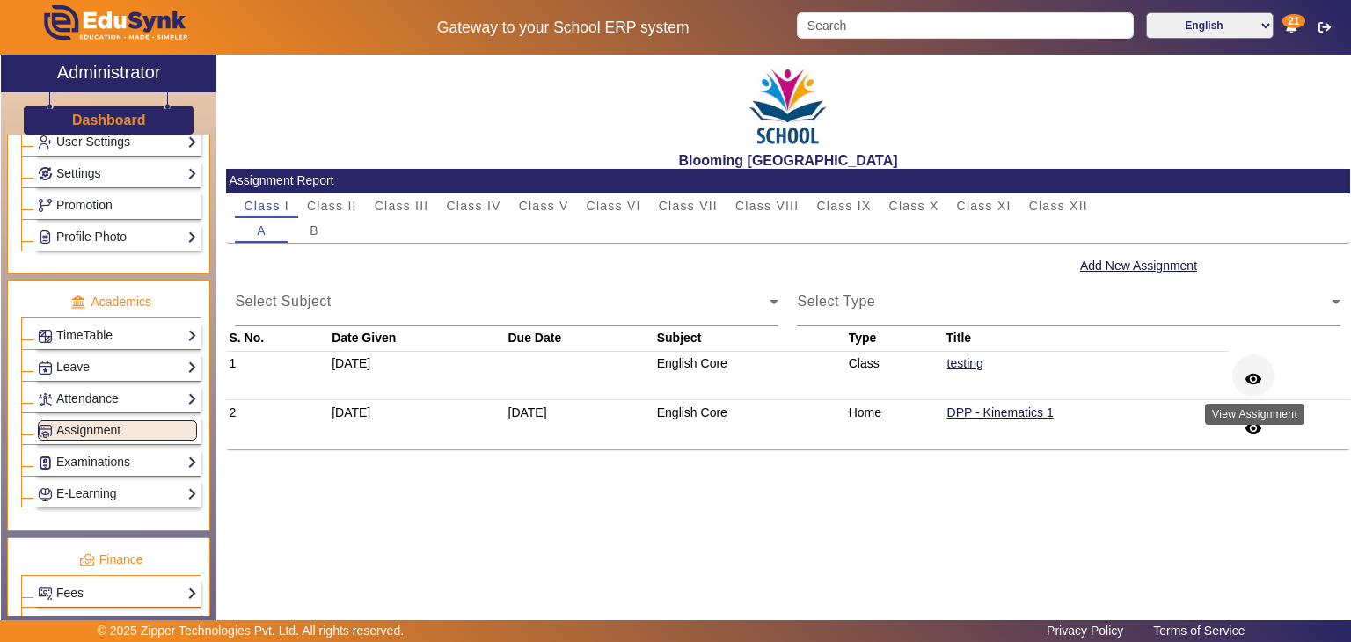
click at [1262, 375] on mat-icon "remove_red_eye" at bounding box center [1254, 379] width 18 height 18
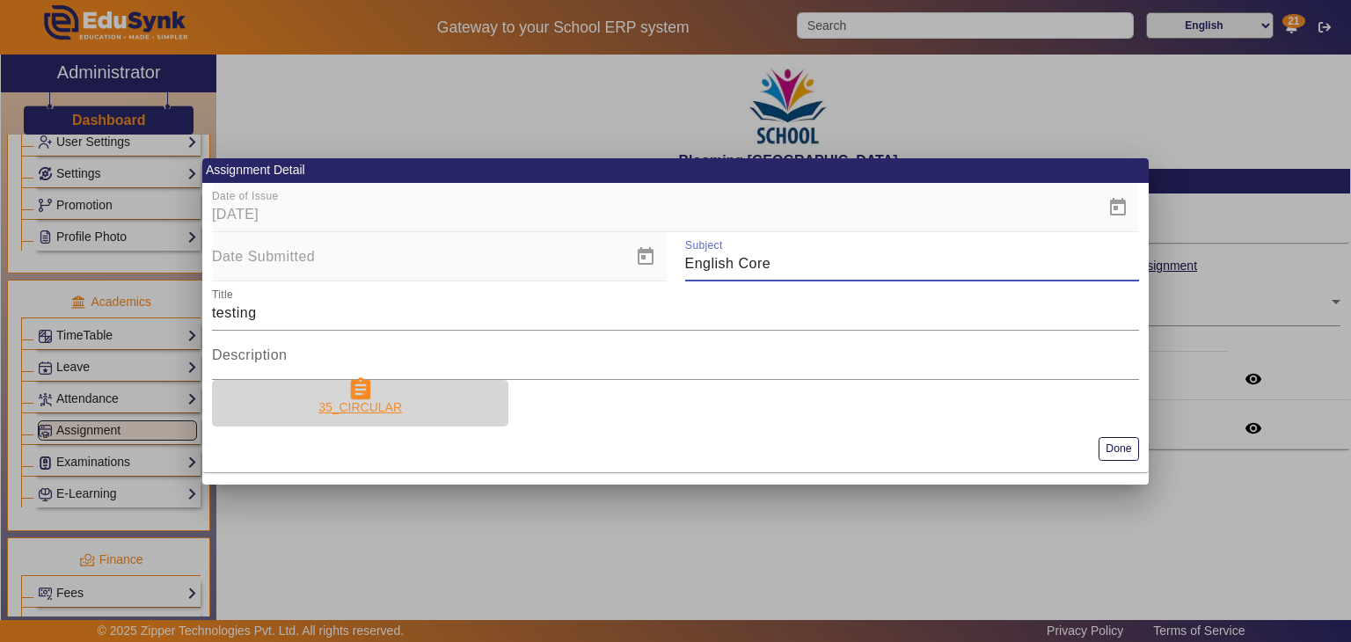
click at [373, 410] on div "35_CIRCULAR" at bounding box center [360, 407] width 84 height 18
click at [376, 401] on div "35_CIRCULAR" at bounding box center [360, 407] width 84 height 18
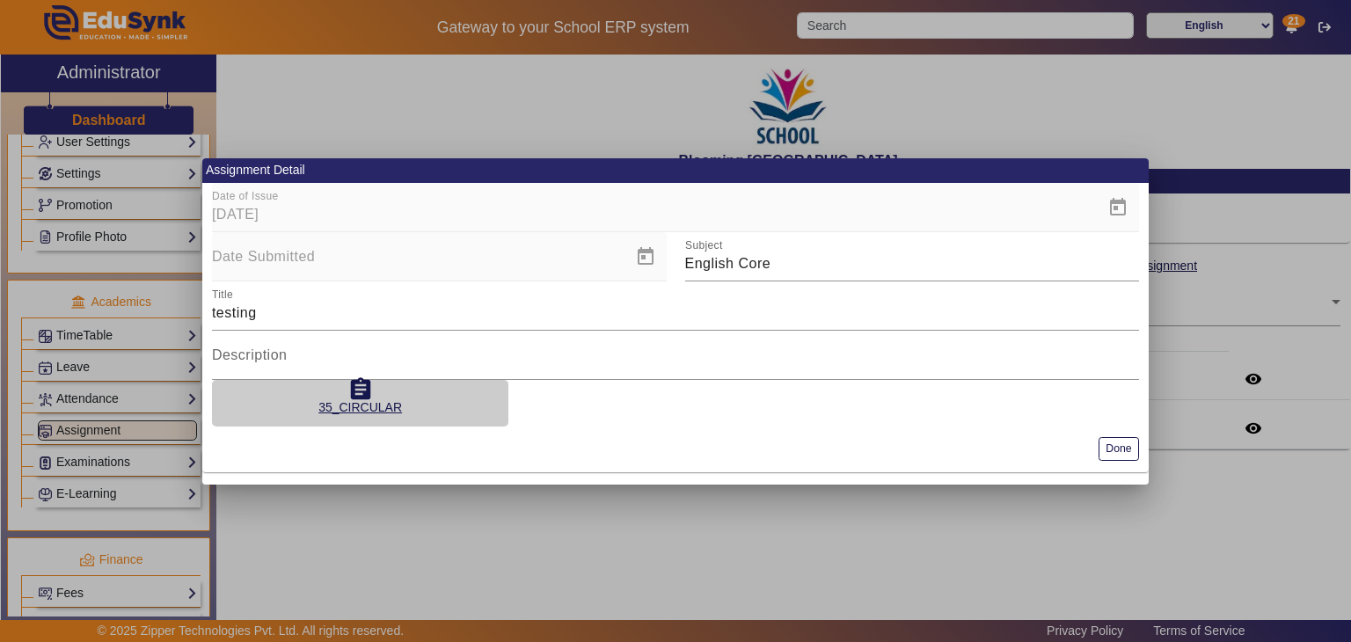
click at [1118, 435] on mat-card-actions "Done" at bounding box center [675, 450] width 946 height 46
click at [1115, 450] on button "Done" at bounding box center [1119, 449] width 40 height 24
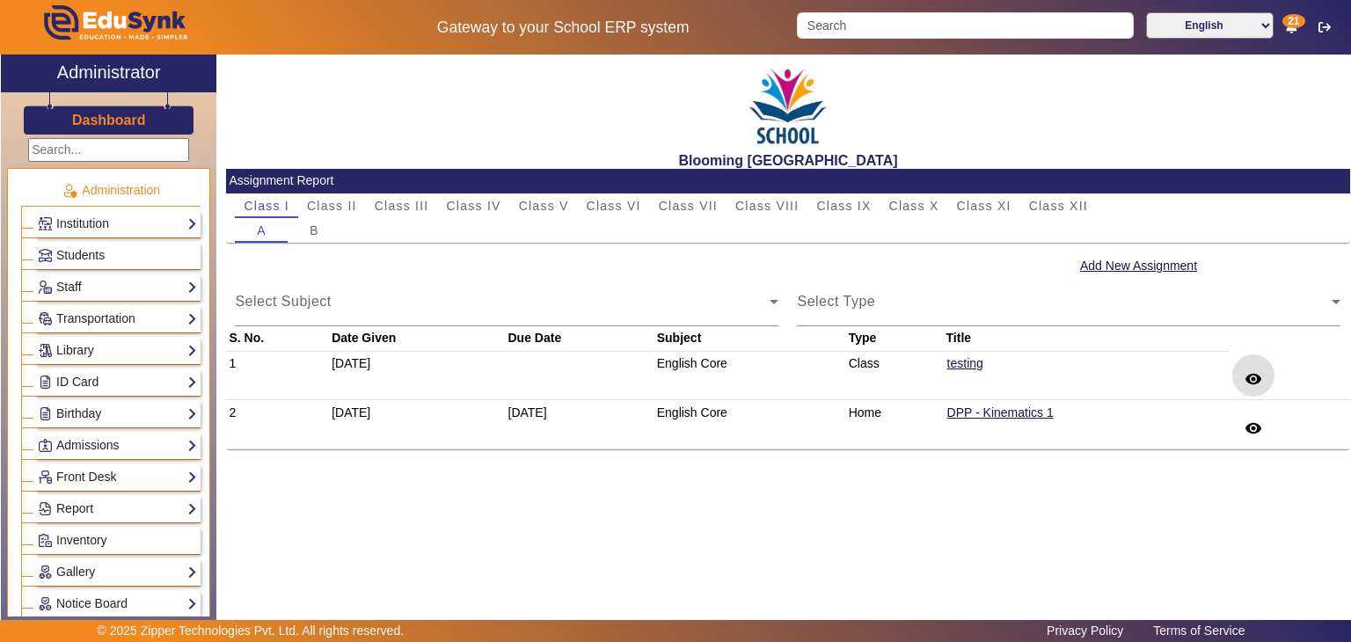
click at [121, 192] on p "Administration" at bounding box center [110, 190] width 179 height 18
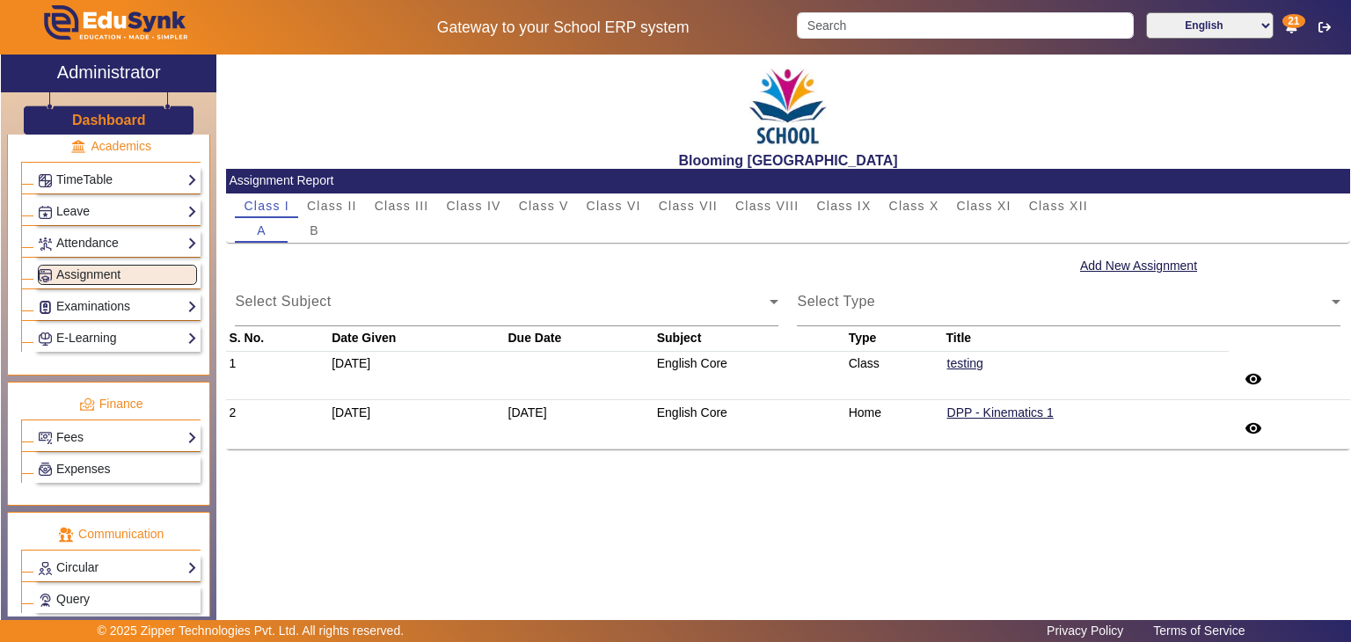
scroll to position [789, 0]
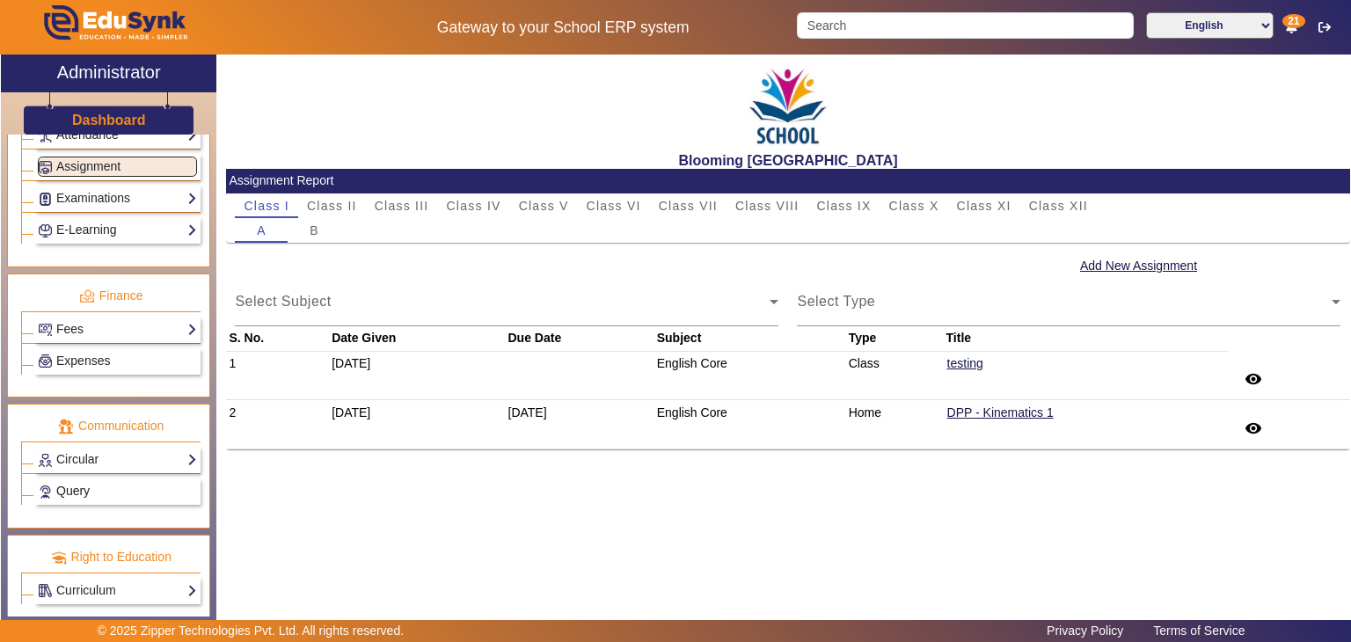
click at [111, 485] on link "Query" at bounding box center [117, 491] width 159 height 20
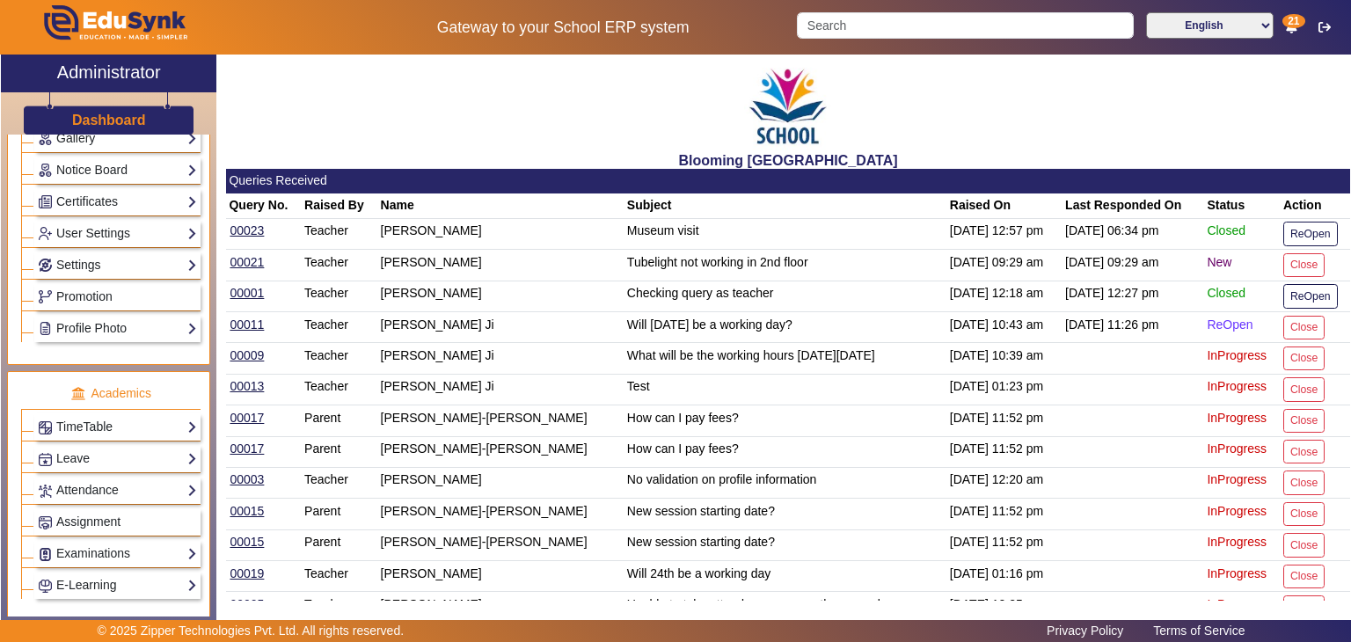
scroll to position [349, 0]
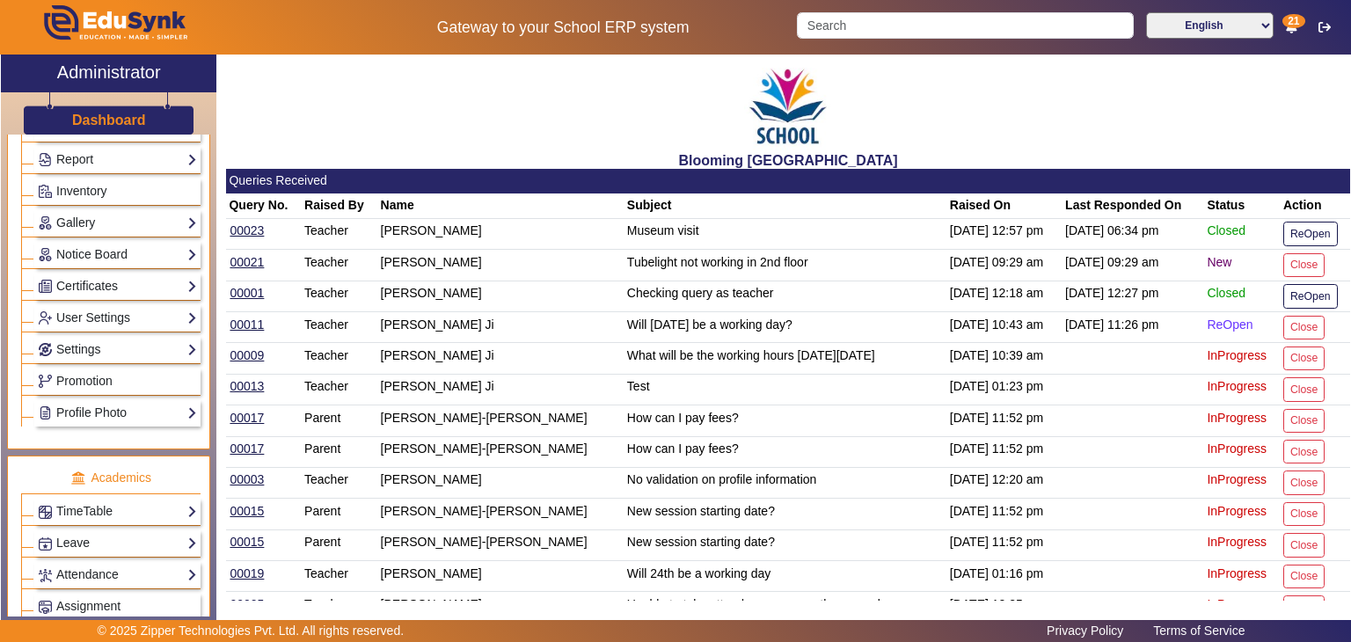
click at [125, 416] on div "Profile Photo Add Profile Photo Profile Photo List" at bounding box center [117, 412] width 166 height 27
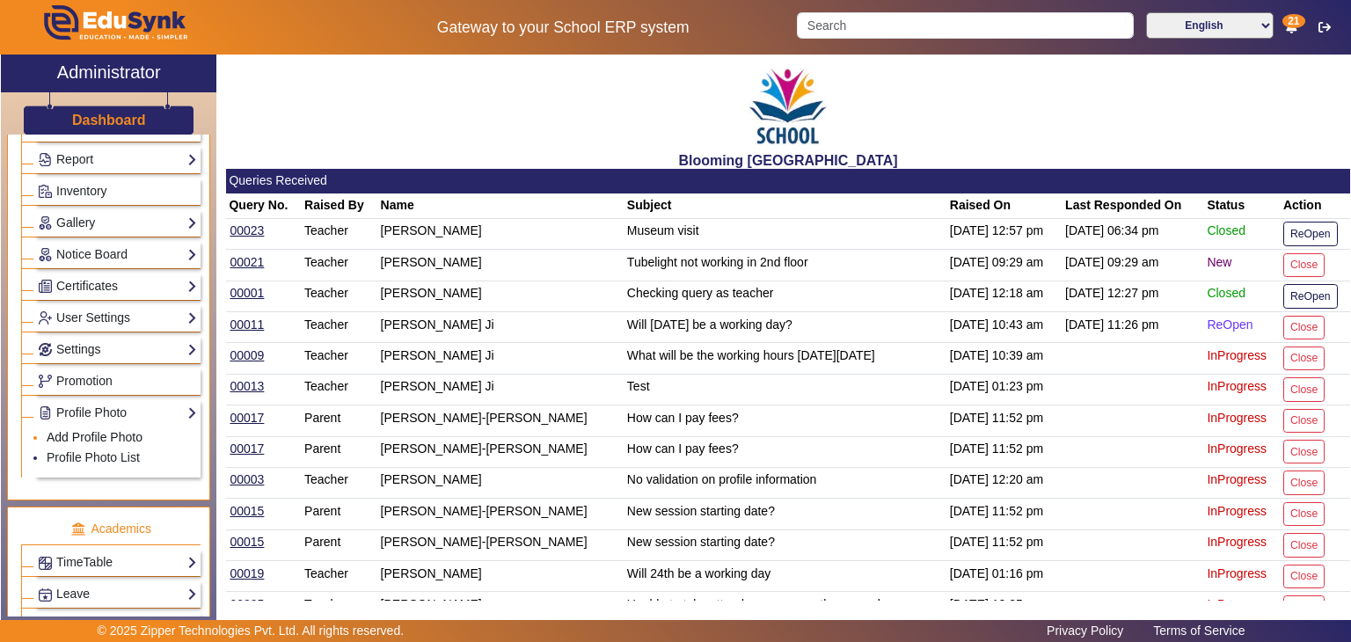
click at [113, 430] on link "Add Profile Photo" at bounding box center [95, 437] width 96 height 14
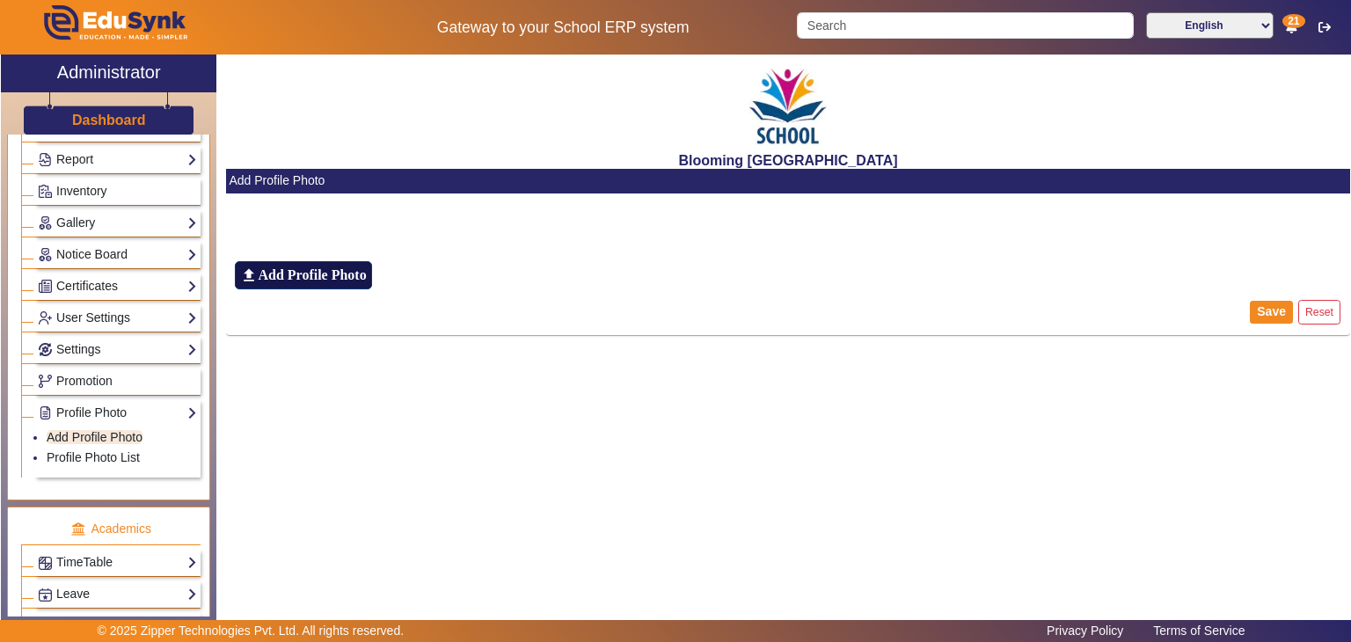
click at [313, 289] on label "file_upload Add Profile Photo" at bounding box center [303, 275] width 136 height 28
click at [0, 0] on input "file_upload Add Profile Photo" at bounding box center [0, 0] width 0 height 0
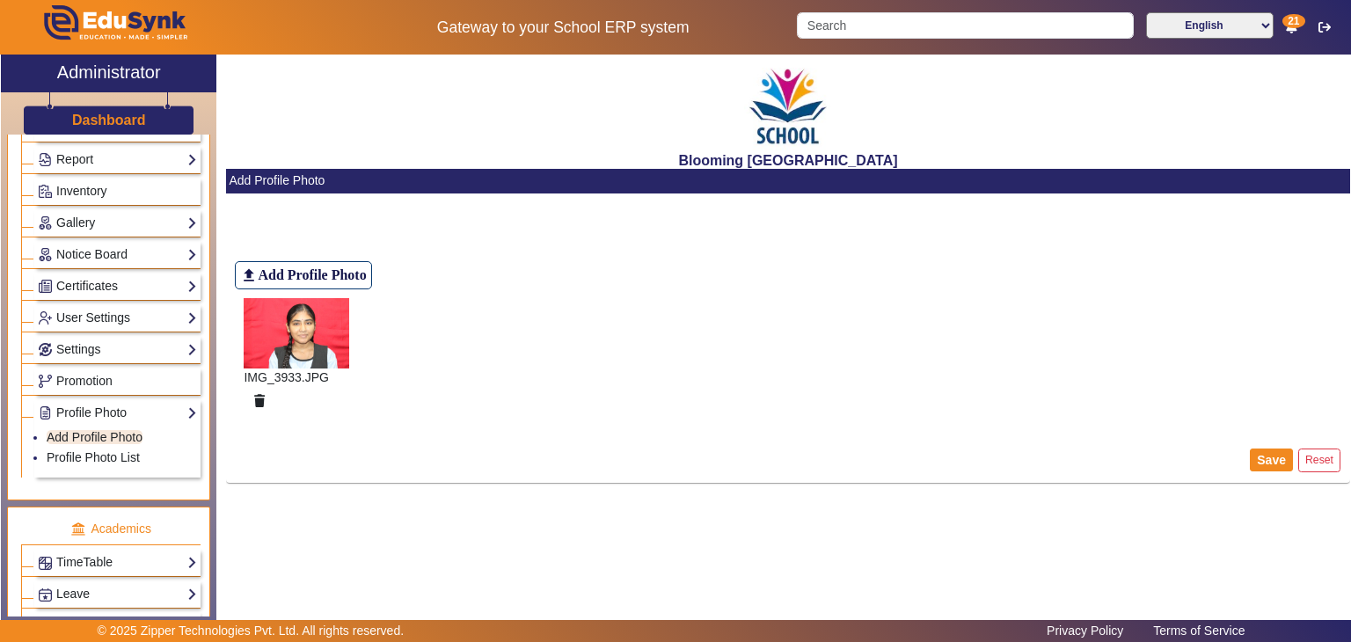
click at [1275, 437] on mat-card-actions "Save Reset" at bounding box center [788, 460] width 1124 height 46
click at [1273, 460] on button "Save" at bounding box center [1271, 460] width 43 height 23
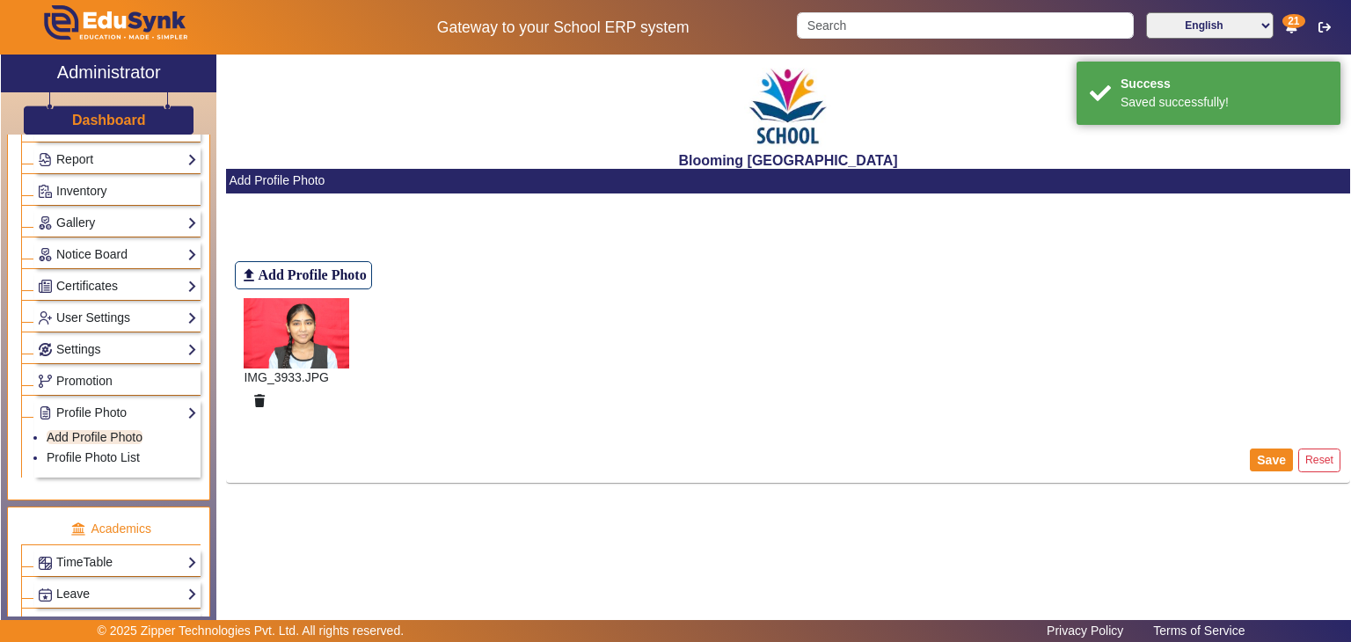
click at [109, 117] on h3 "Dashboard" at bounding box center [109, 120] width 74 height 17
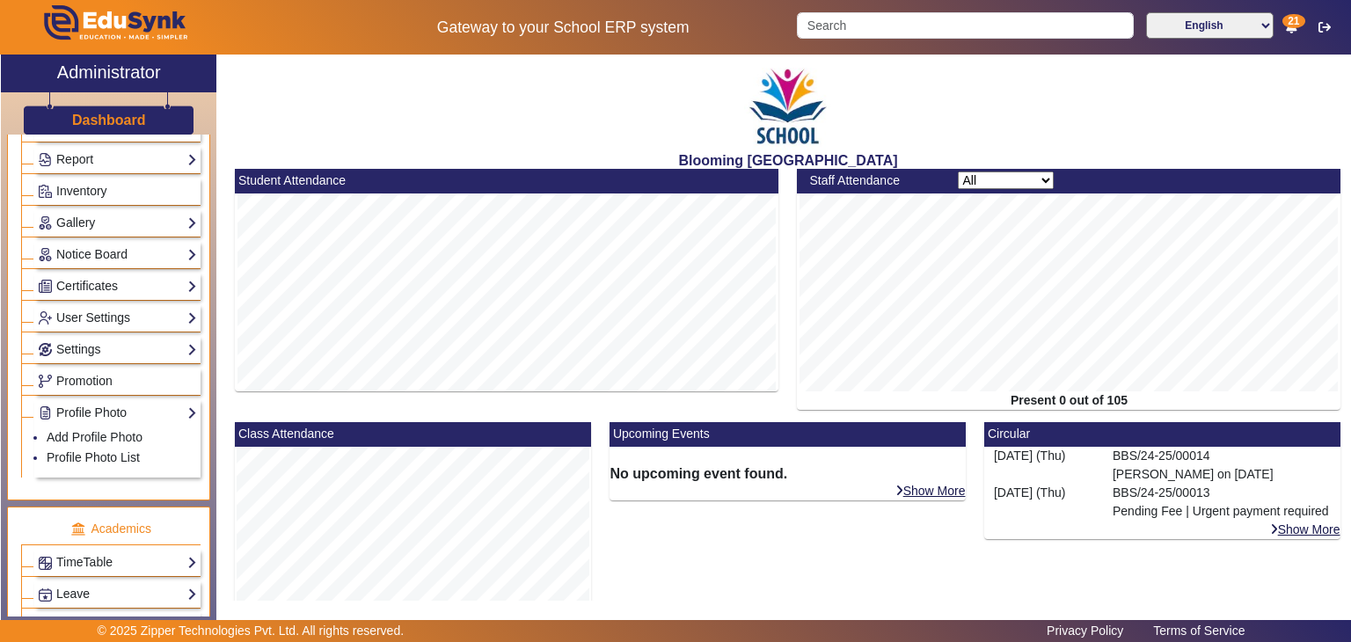
click at [105, 121] on h3 "Dashboard" at bounding box center [109, 120] width 74 height 17
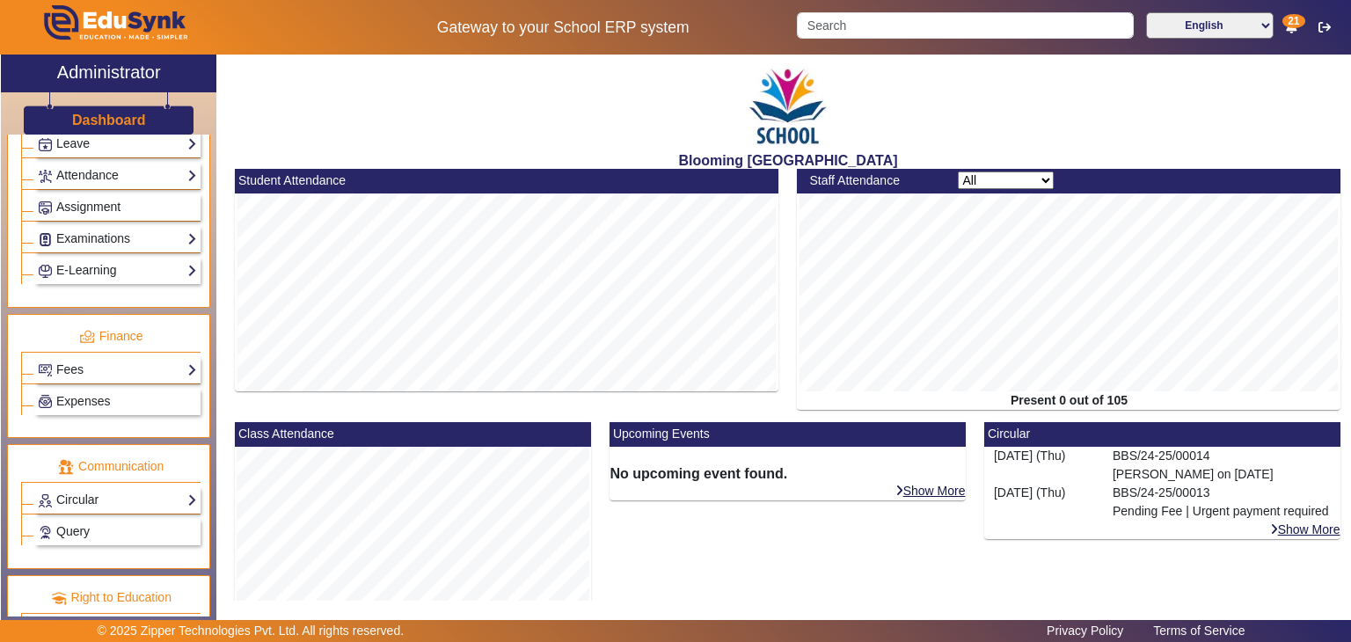
scroll to position [840, 0]
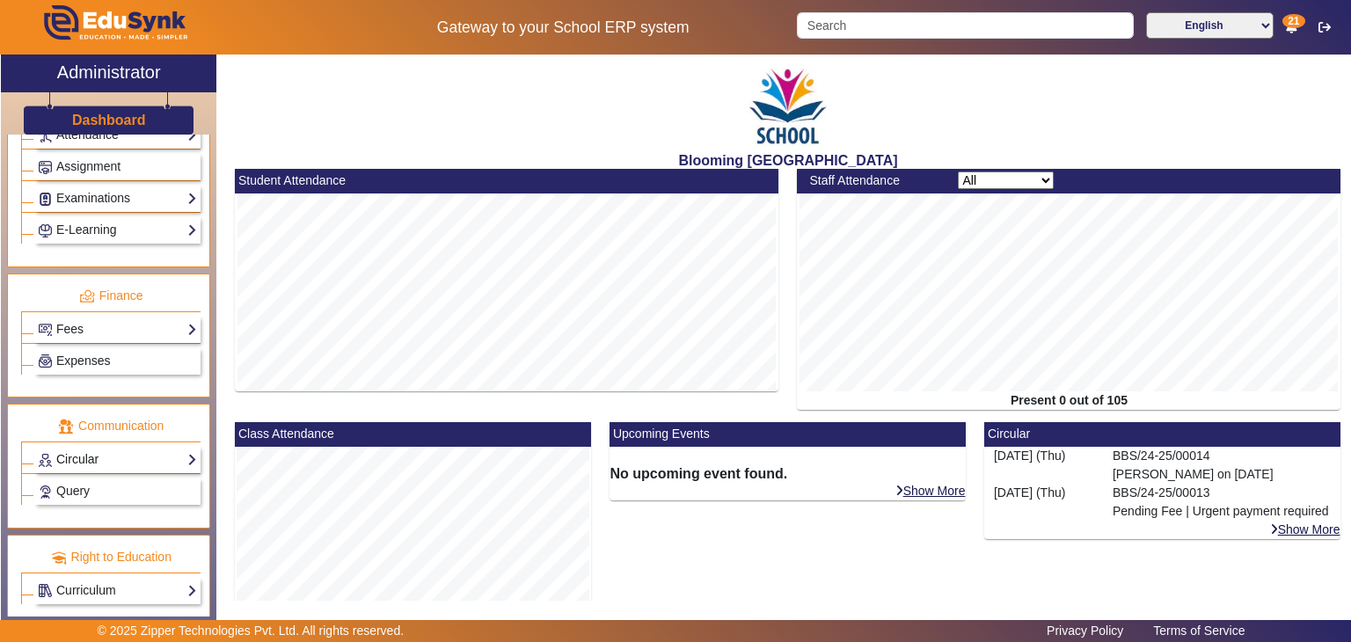
click at [98, 452] on link "Circular" at bounding box center [117, 459] width 159 height 20
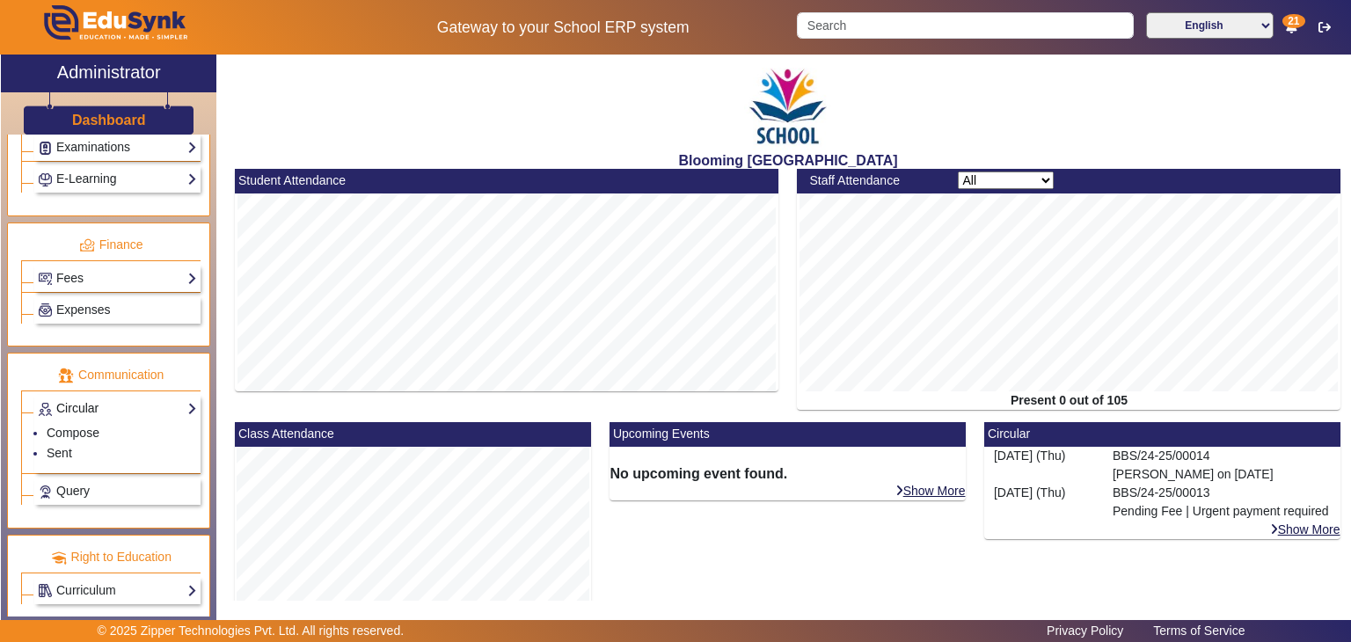
scroll to position [789, 0]
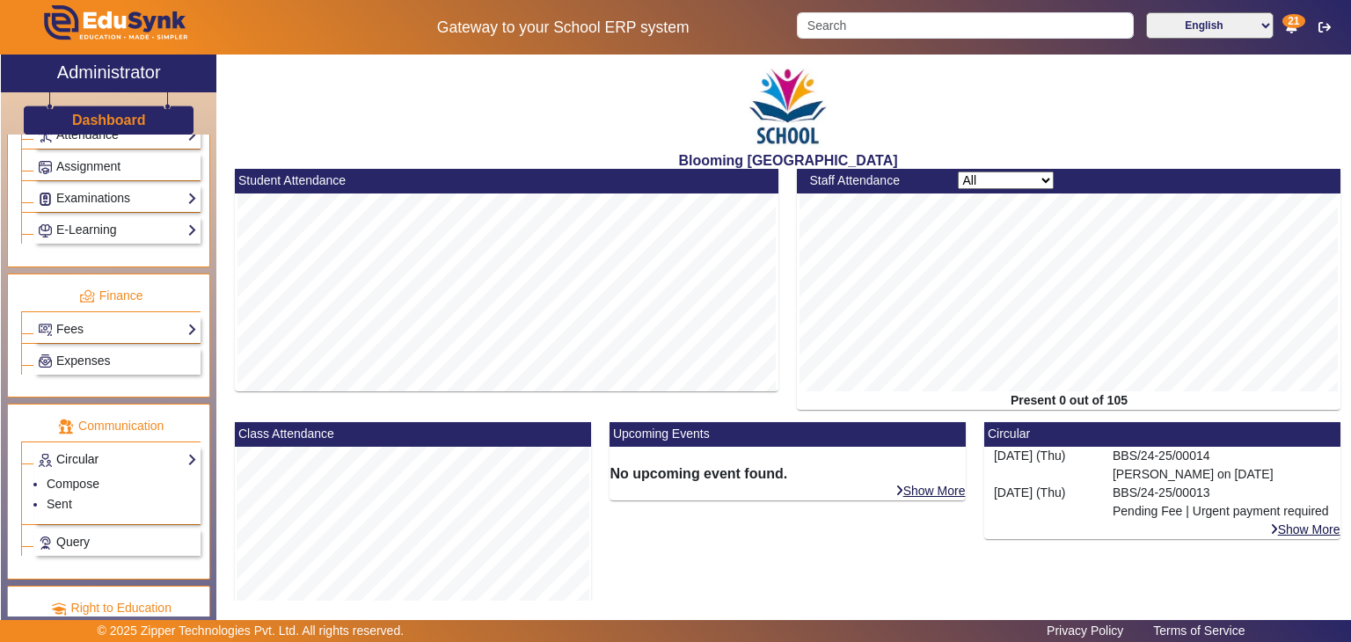
click at [99, 451] on link "Circular" at bounding box center [117, 459] width 159 height 20
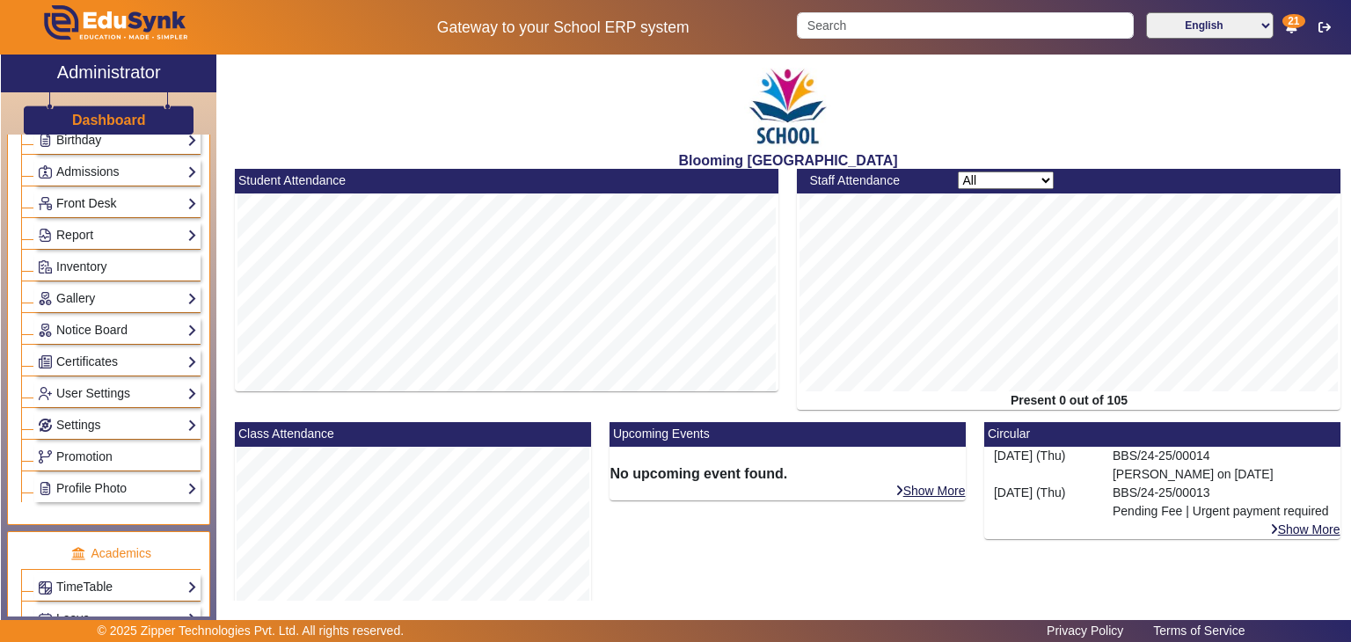
scroll to position [349, 0]
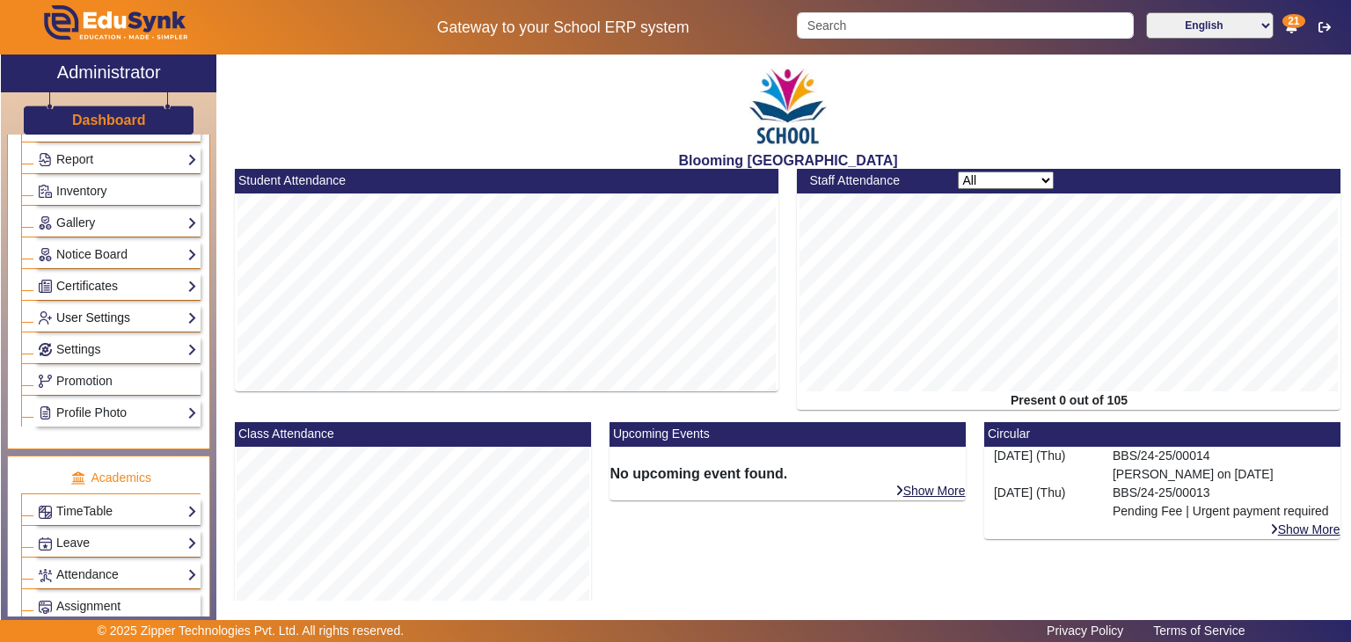
click at [113, 308] on link "User Settings" at bounding box center [117, 318] width 159 height 20
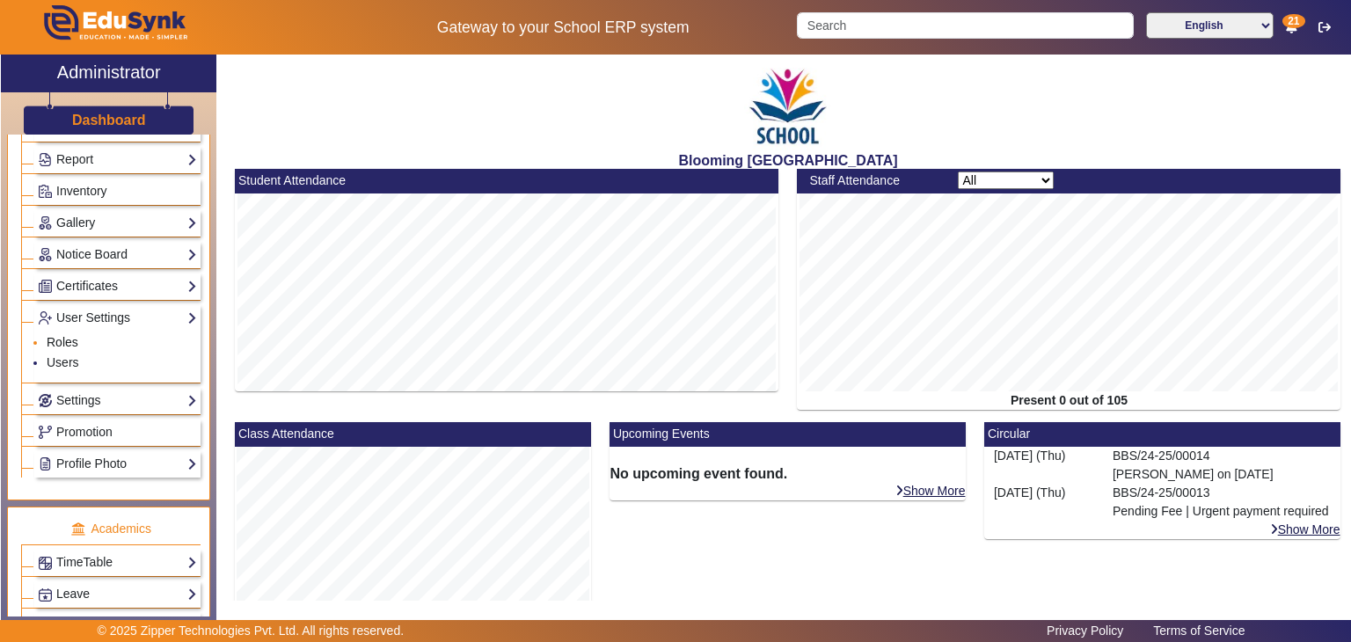
click at [72, 340] on link "Roles" at bounding box center [63, 342] width 32 height 14
